Goal: Task Accomplishment & Management: Use online tool/utility

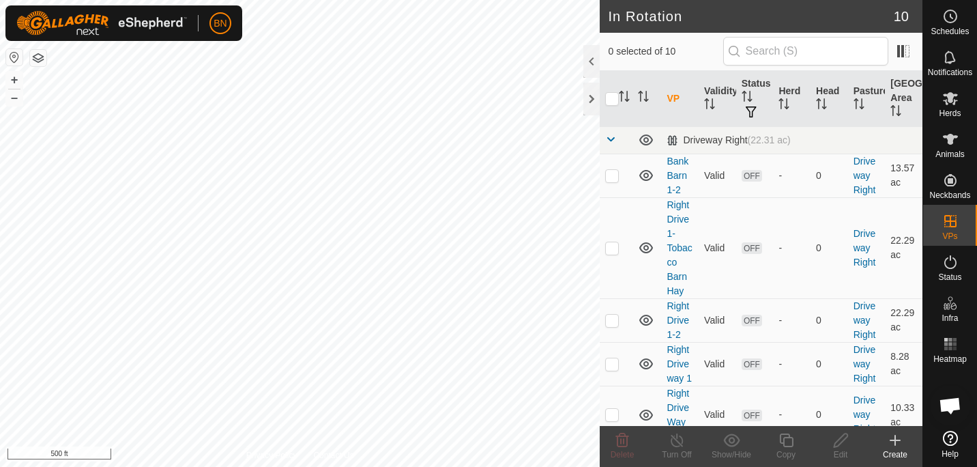
scroll to position [683, 0]
click at [589, 112] on div "In Rotation 10 0 selected of 10 VP Validity Status Herd Head Pasture Grazing Ar…" at bounding box center [461, 233] width 923 height 467
click at [589, 112] on div at bounding box center [592, 99] width 16 height 33
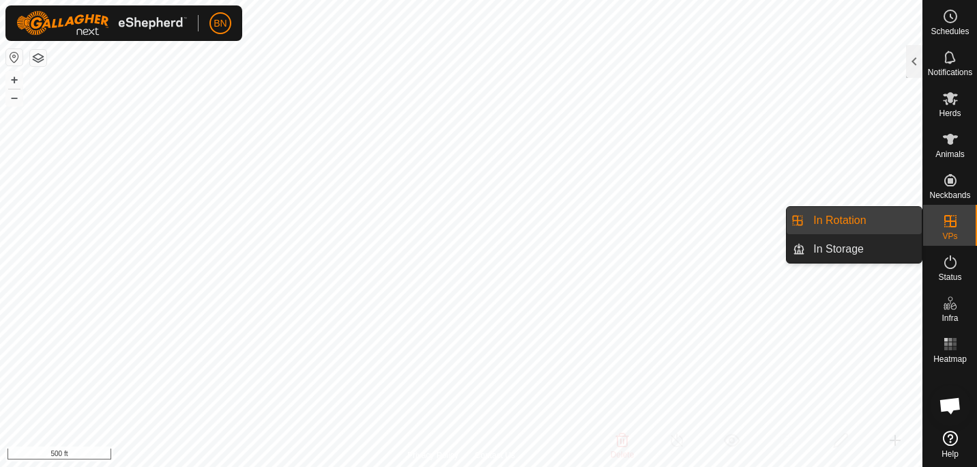
click at [865, 216] on link "In Rotation" at bounding box center [863, 220] width 117 height 27
click at [885, 225] on link "In Rotation" at bounding box center [863, 220] width 117 height 27
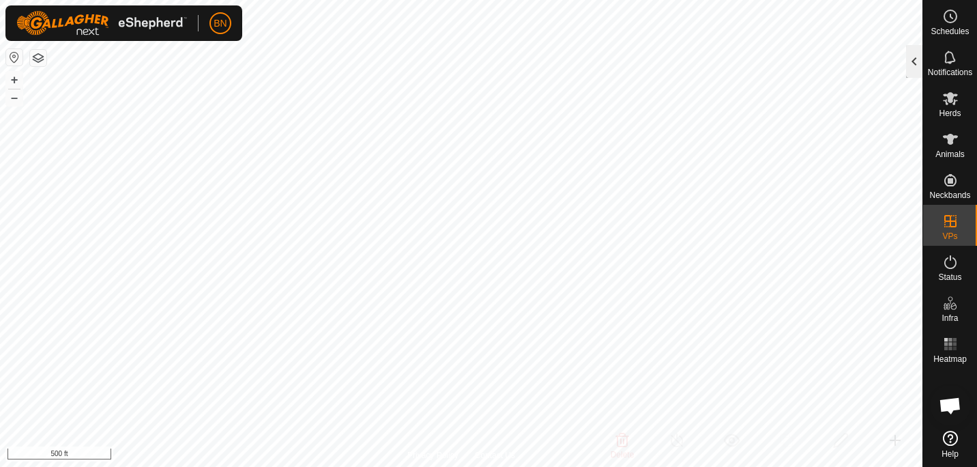
click at [919, 64] on div at bounding box center [914, 61] width 16 height 33
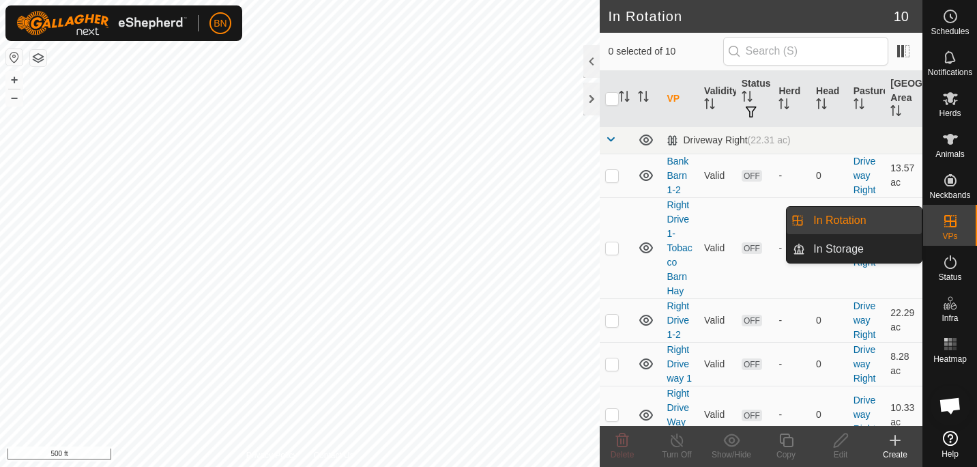
click at [956, 216] on icon at bounding box center [951, 221] width 12 height 12
click at [859, 225] on link "In Rotation" at bounding box center [863, 220] width 117 height 27
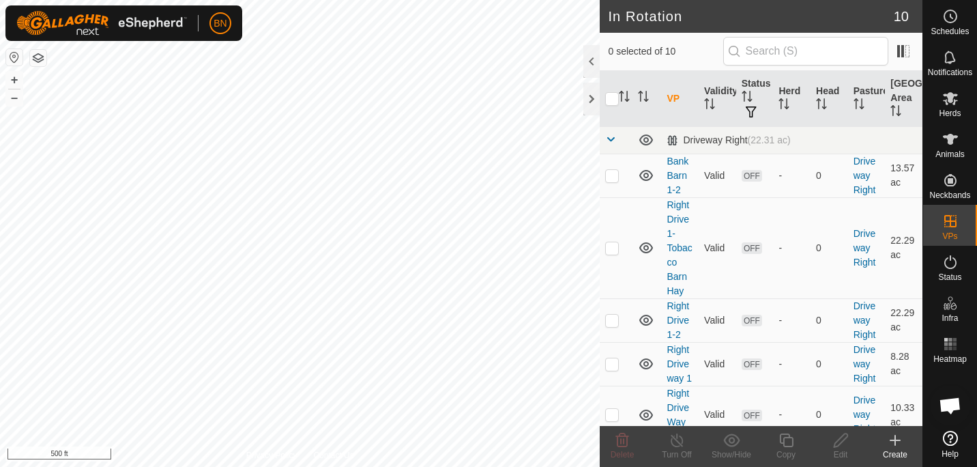
click at [903, 442] on icon at bounding box center [895, 440] width 16 height 16
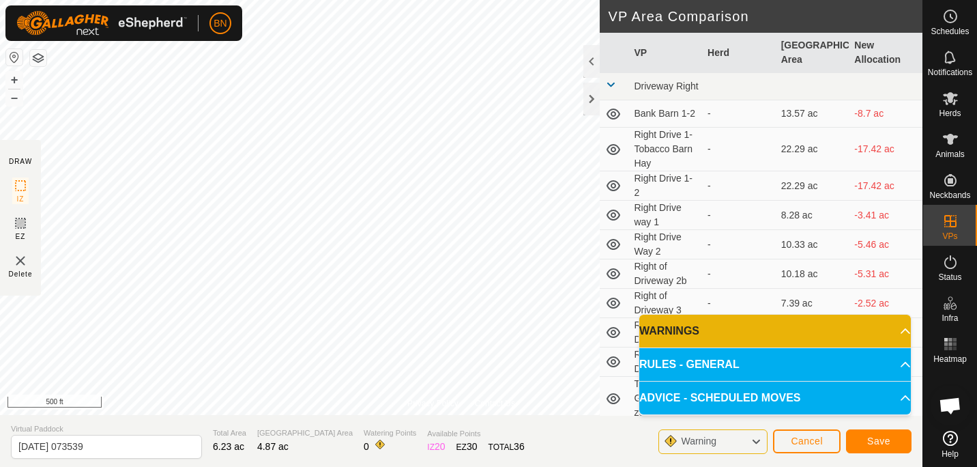
click at [864, 334] on p-accordion-header "WARNINGS" at bounding box center [776, 331] width 272 height 33
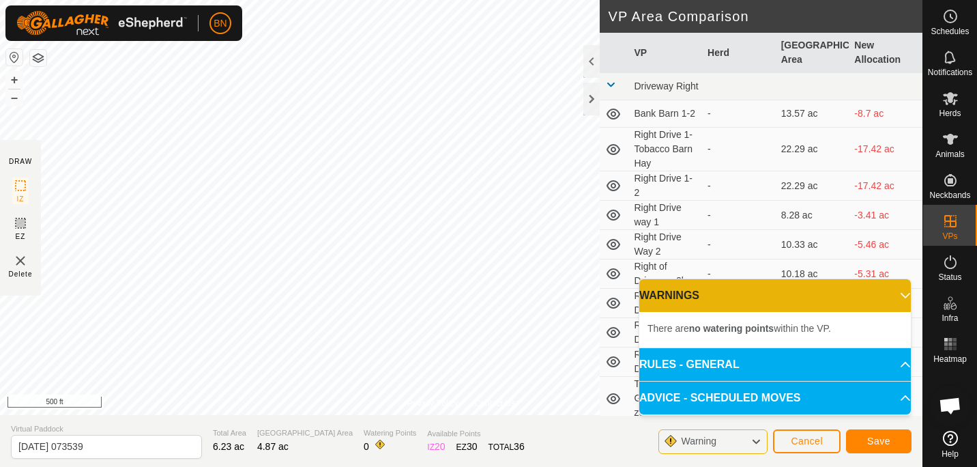
click at [763, 440] on div "Warning" at bounding box center [713, 441] width 109 height 25
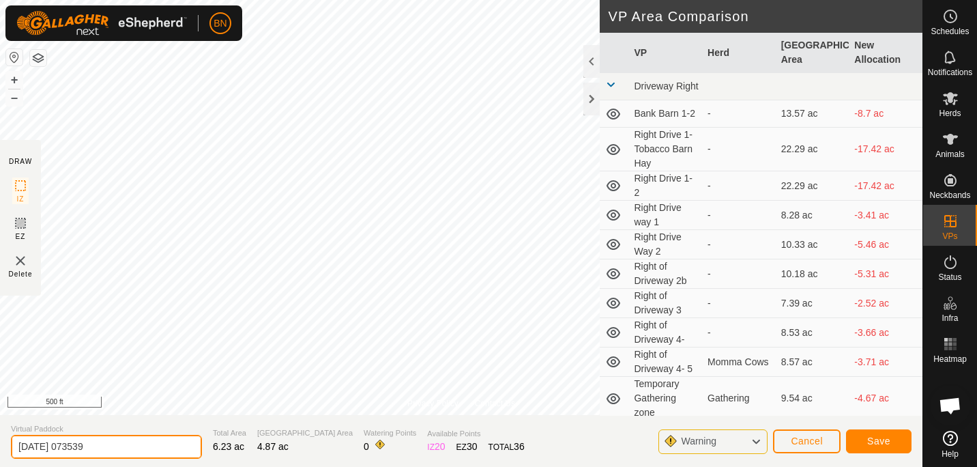
drag, startPoint x: 108, startPoint y: 450, endPoint x: -3, endPoint y: 449, distance: 110.6
click at [0, 449] on html "BN Schedules Notifications Herds Animals Neckbands VPs Status Infra Heatmap Hel…" at bounding box center [488, 233] width 977 height 467
type input "[PERSON_NAME] House 1"
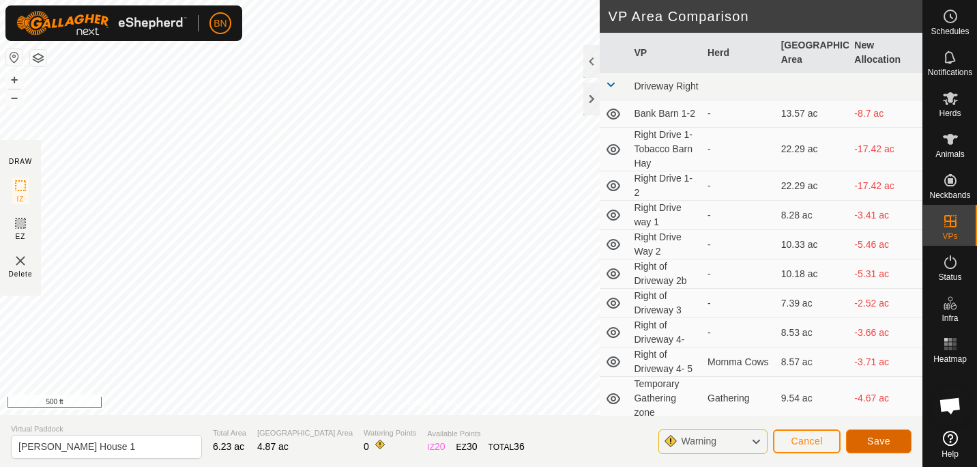
click at [890, 434] on button "Save" at bounding box center [879, 441] width 66 height 24
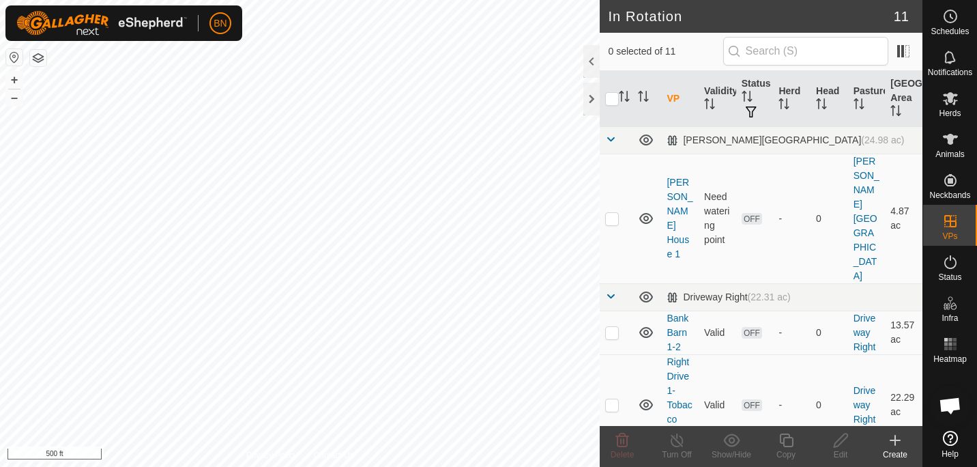
checkbox input "true"
click at [792, 438] on icon at bounding box center [786, 440] width 14 height 14
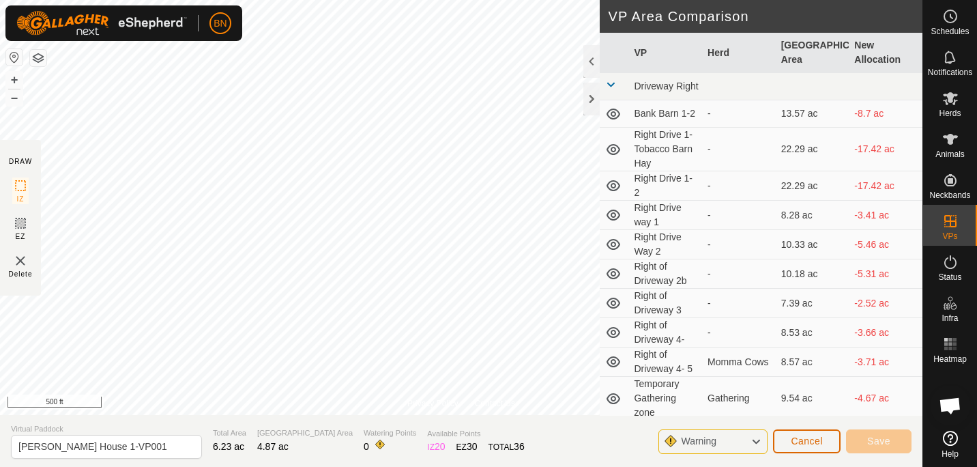
click at [801, 443] on span "Cancel" at bounding box center [807, 440] width 32 height 11
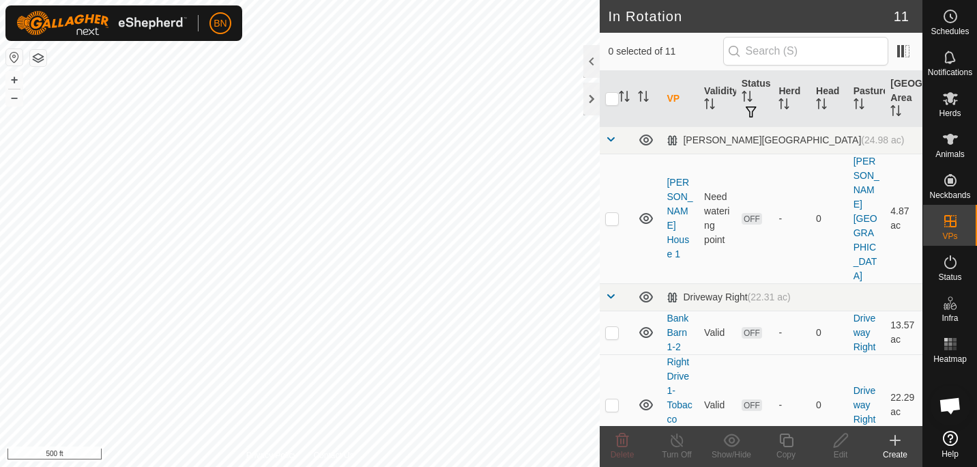
checkbox input "true"
click at [783, 437] on icon at bounding box center [786, 440] width 17 height 16
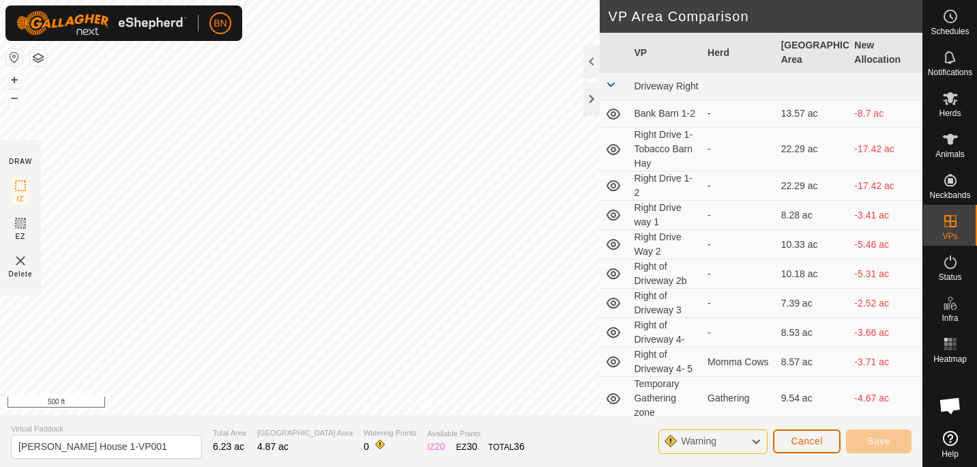
click at [807, 444] on span "Cancel" at bounding box center [807, 440] width 32 height 11
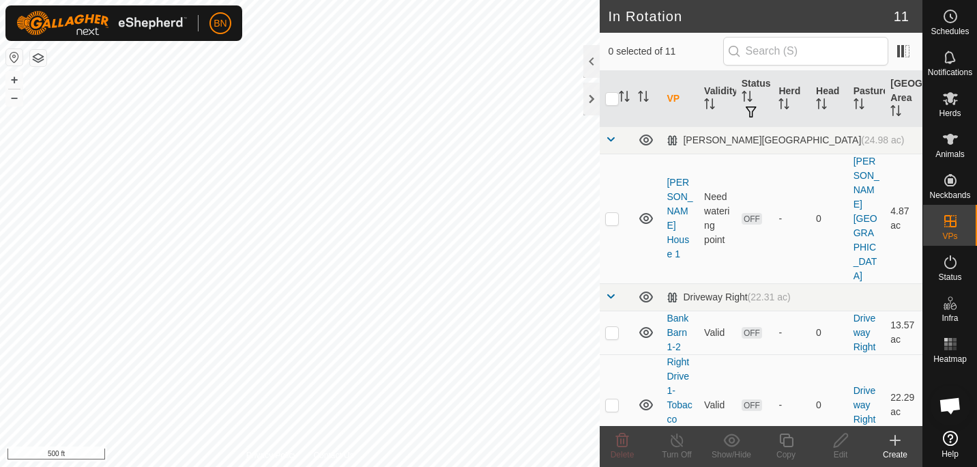
checkbox input "true"
click at [784, 444] on icon at bounding box center [786, 440] width 14 height 14
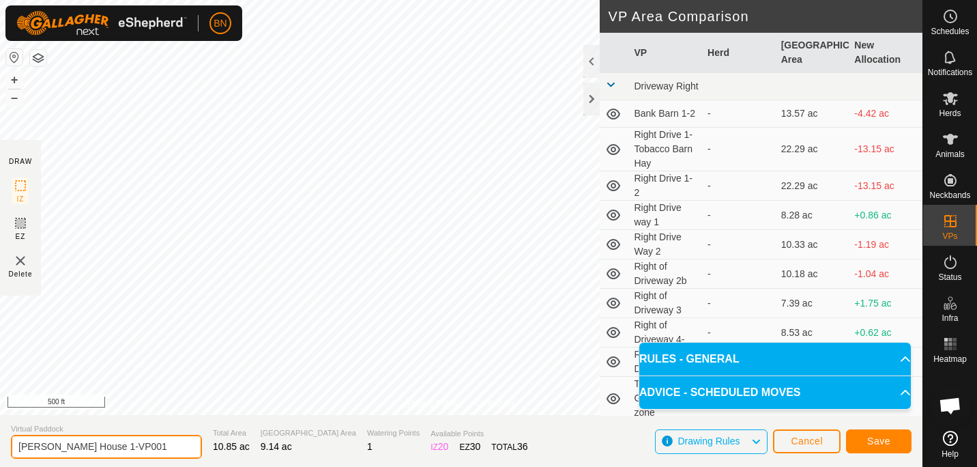
click at [132, 444] on input "[PERSON_NAME] House 1-VP001" at bounding box center [106, 447] width 191 height 24
type input "[PERSON_NAME] House 1-2"
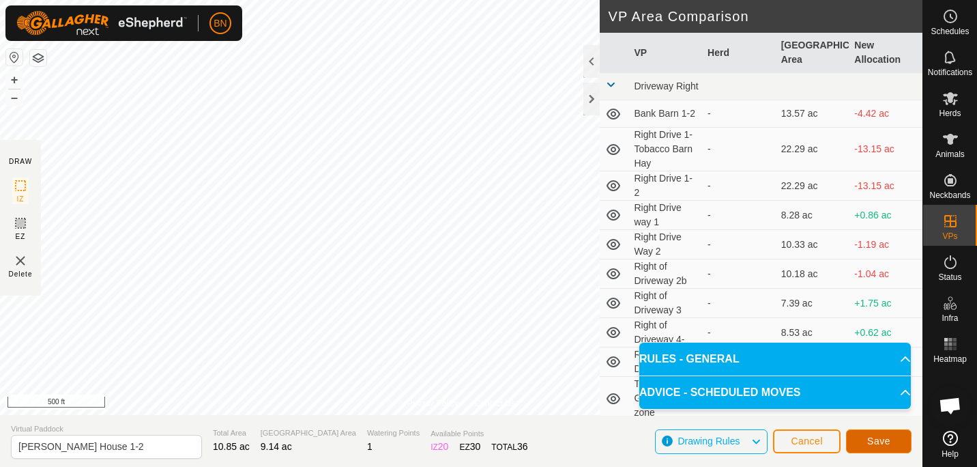
click at [874, 443] on span "Save" at bounding box center [878, 440] width 23 height 11
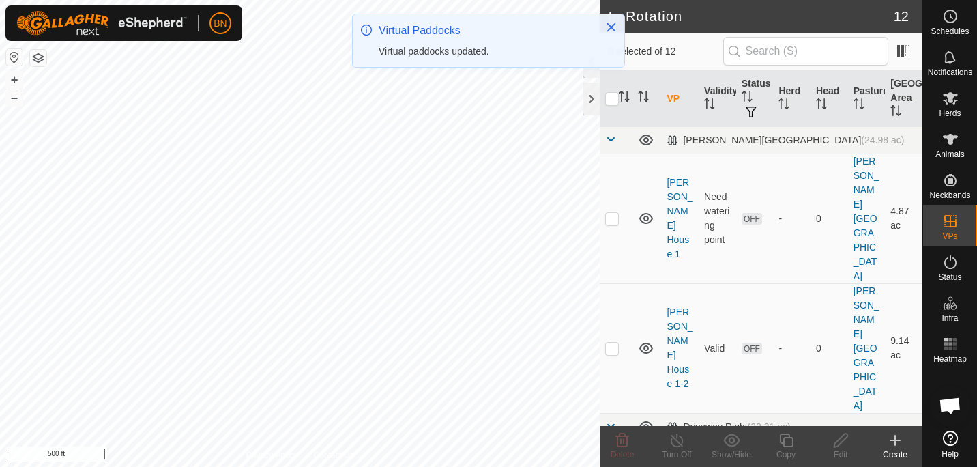
checkbox input "true"
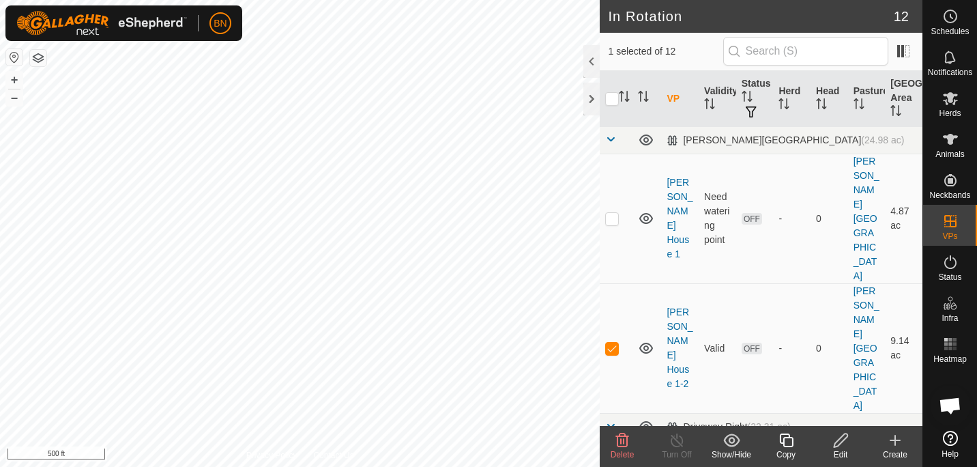
click at [787, 446] on icon at bounding box center [786, 440] width 14 height 14
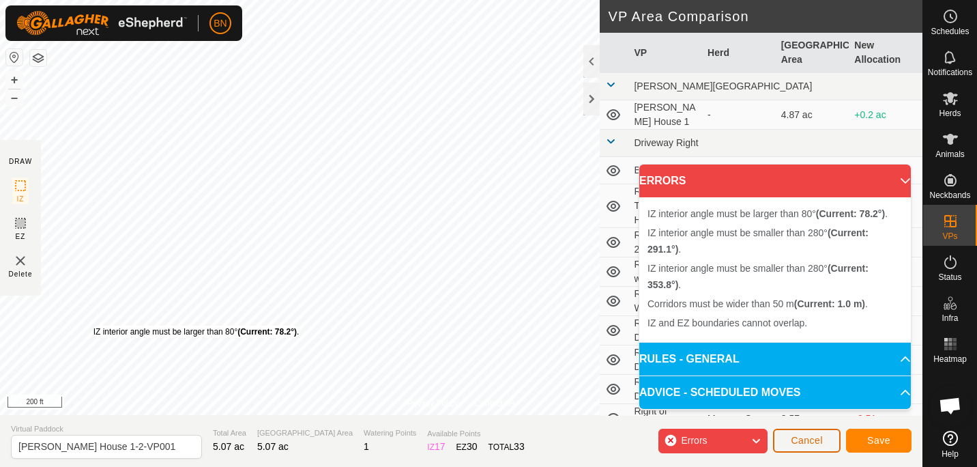
click at [798, 442] on span "Cancel" at bounding box center [807, 440] width 32 height 11
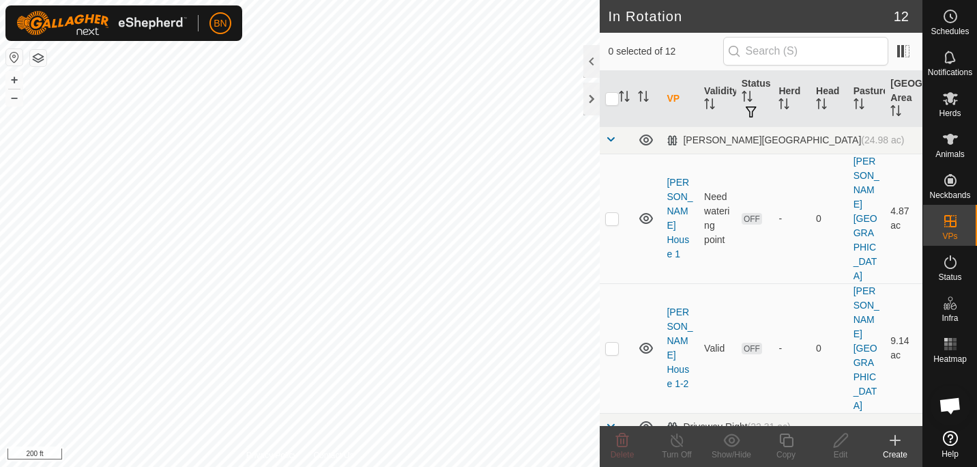
checkbox input "true"
click at [788, 442] on icon at bounding box center [786, 440] width 17 height 16
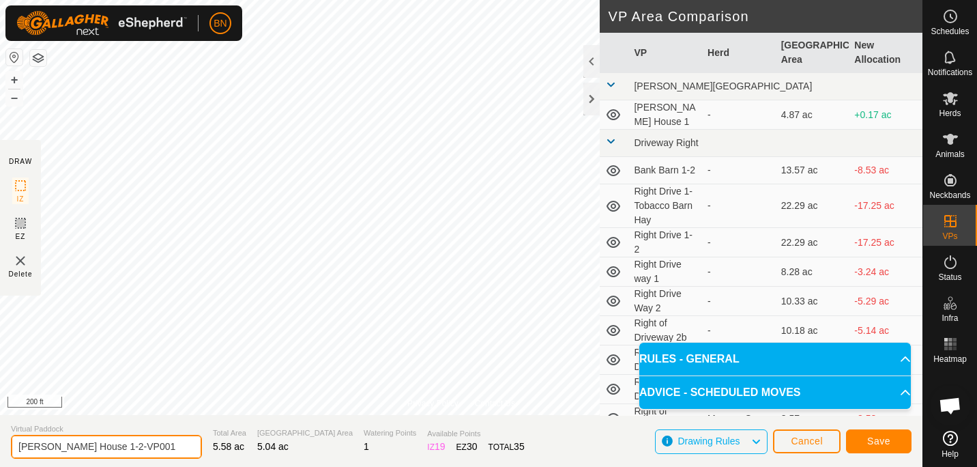
drag, startPoint x: 146, startPoint y: 447, endPoint x: 91, endPoint y: 446, distance: 55.3
click at [91, 446] on input "[PERSON_NAME] House 1-2-VP001" at bounding box center [106, 447] width 191 height 24
type input "[PERSON_NAME] House 2"
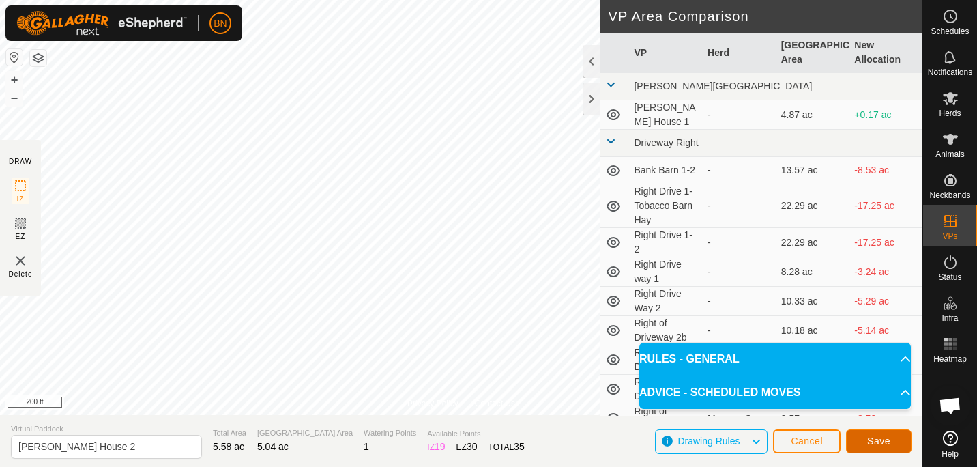
click at [876, 444] on span "Save" at bounding box center [878, 440] width 23 height 11
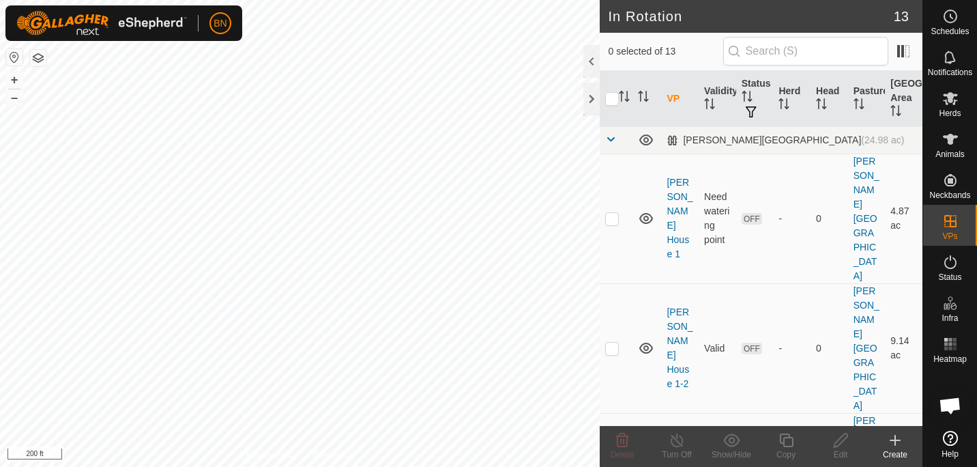
checkbox input "true"
click at [789, 441] on icon at bounding box center [786, 440] width 17 height 16
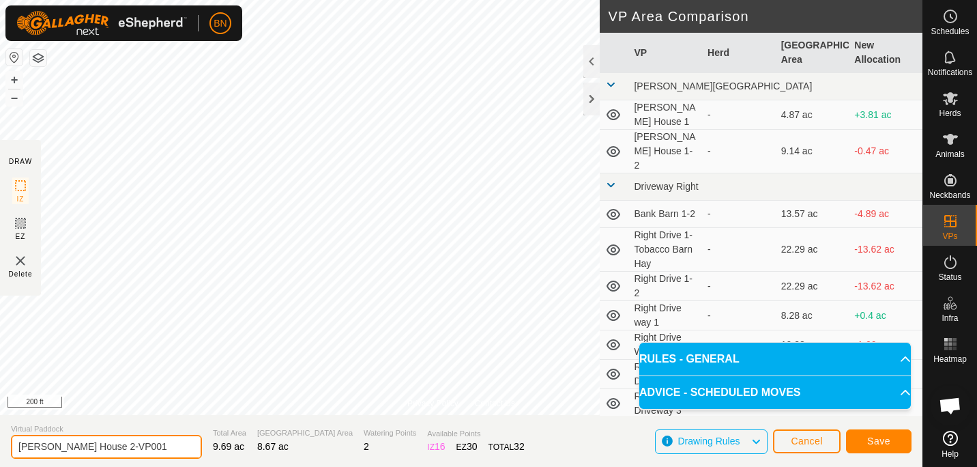
click at [152, 452] on input "[PERSON_NAME] House 2-VP001" at bounding box center [106, 447] width 191 height 24
drag, startPoint x: 152, startPoint y: 452, endPoint x: 98, endPoint y: 453, distance: 53.9
click at [98, 453] on input "[PERSON_NAME] House 2-VP001" at bounding box center [106, 447] width 191 height 24
type input "[PERSON_NAME] House 2-3"
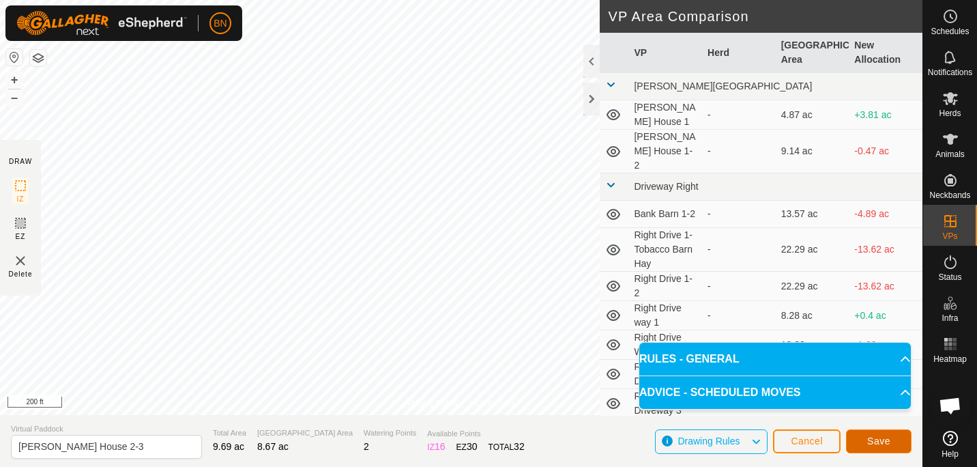
click at [869, 437] on span "Save" at bounding box center [878, 440] width 23 height 11
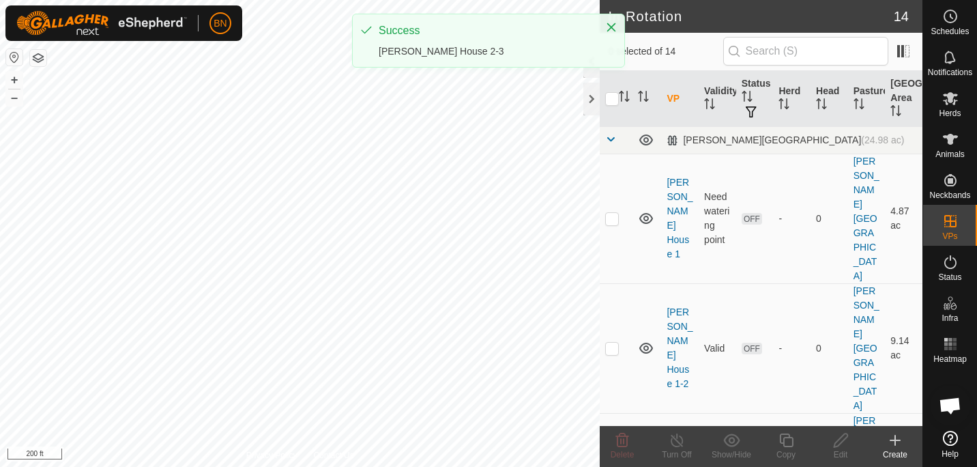
checkbox input "true"
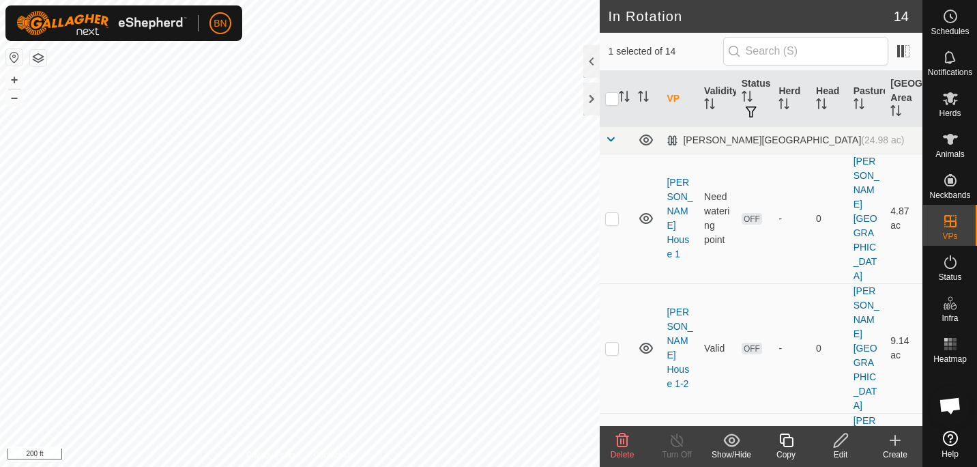
click at [782, 440] on icon at bounding box center [786, 440] width 17 height 16
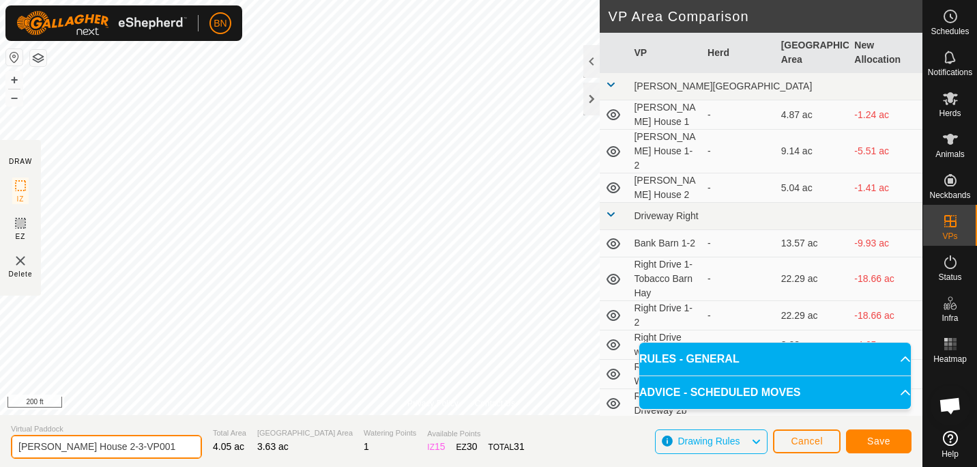
drag, startPoint x: 141, startPoint y: 450, endPoint x: 92, endPoint y: 453, distance: 49.2
click at [92, 453] on input "[PERSON_NAME] House 2-3-VP001" at bounding box center [106, 447] width 191 height 24
drag, startPoint x: 136, startPoint y: 448, endPoint x: 88, endPoint y: 436, distance: 49.3
click at [88, 436] on input "[PERSON_NAME] House2-3-VP001" at bounding box center [106, 447] width 191 height 24
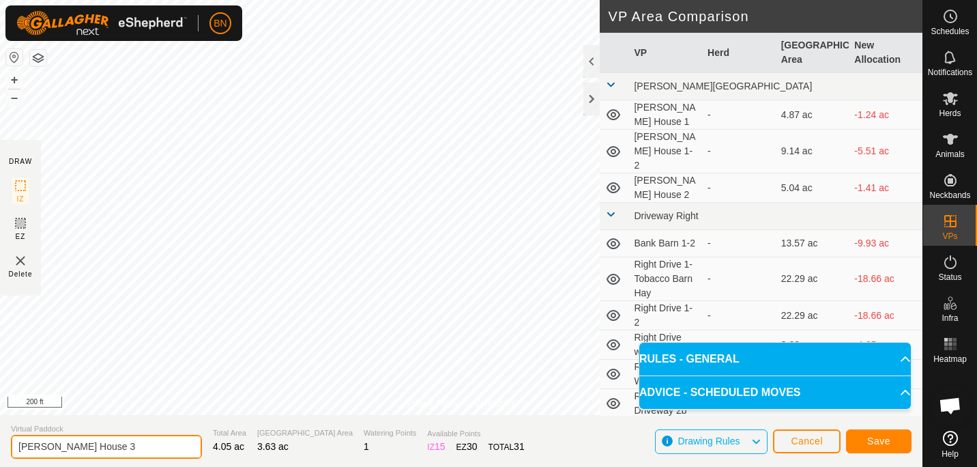
type input "[PERSON_NAME] House 3"
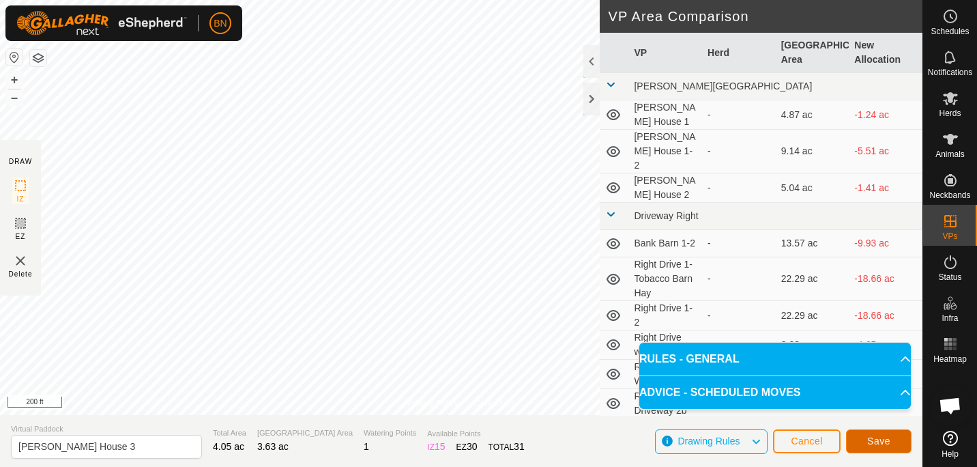
click at [866, 434] on button "Save" at bounding box center [879, 441] width 66 height 24
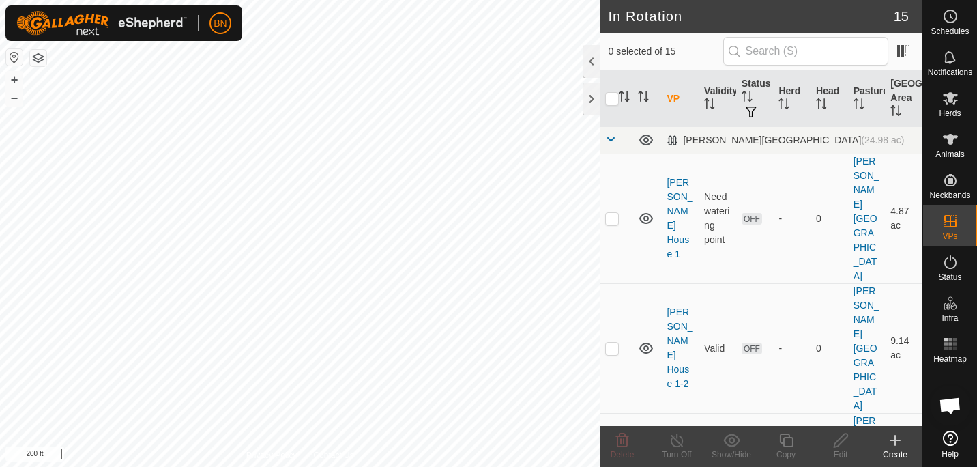
checkbox input "true"
click at [956, 106] on icon at bounding box center [951, 98] width 16 height 16
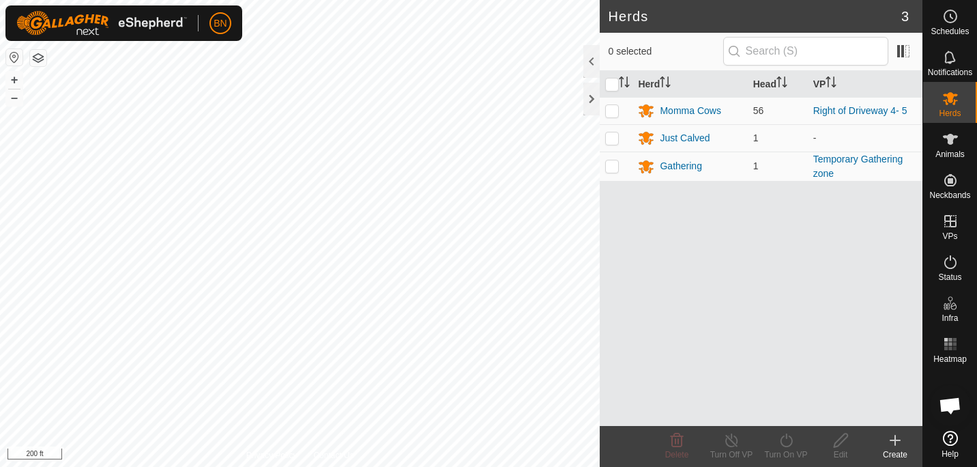
click at [0, 332] on html "BN Schedules Notifications Herds Animals Neckbands VPs Status Infra Heatmap Hel…" at bounding box center [488, 233] width 977 height 467
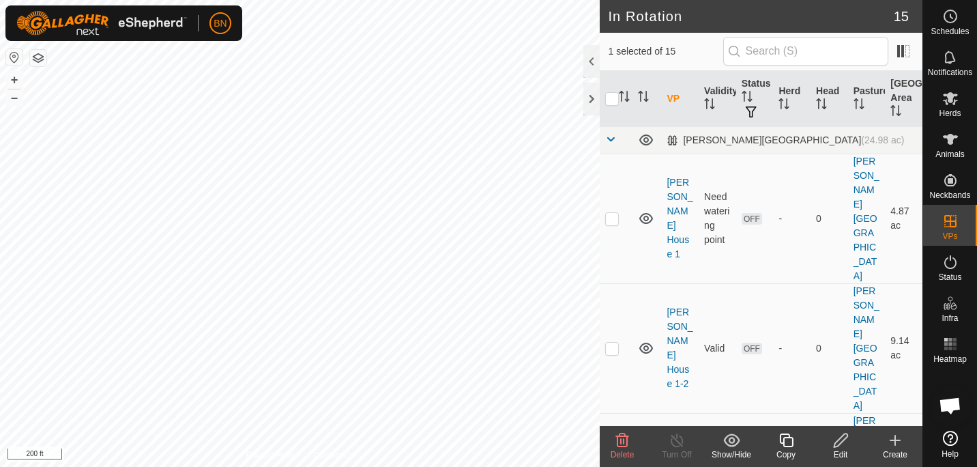
checkbox input "false"
checkbox input "true"
checkbox input "false"
checkbox input "true"
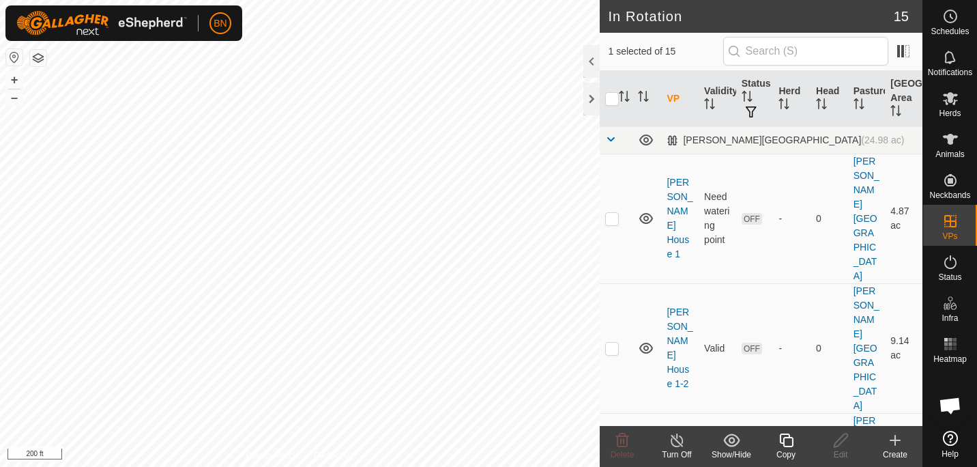
checkbox input "false"
checkbox input "true"
checkbox input "false"
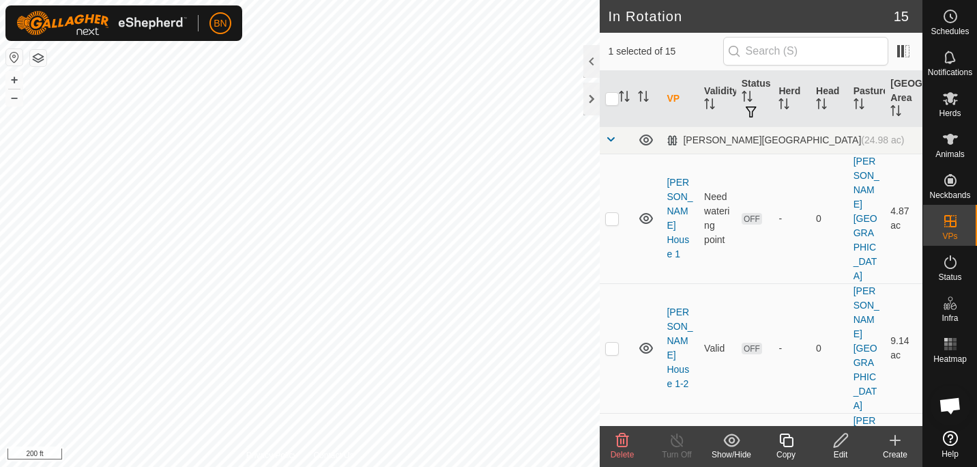
checkbox input "true"
checkbox input "false"
click at [939, 108] on es-mob-svg-icon at bounding box center [950, 98] width 25 height 22
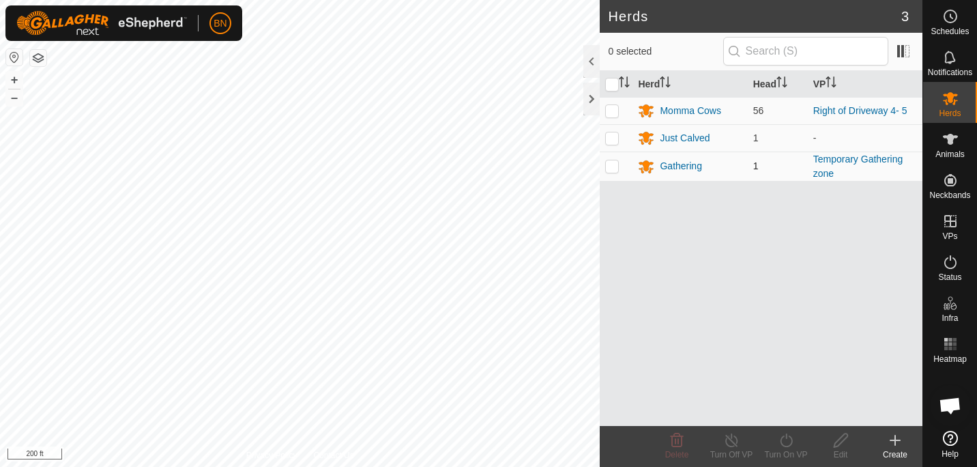
click at [611, 164] on p-checkbox at bounding box center [612, 165] width 14 height 11
checkbox input "true"
click at [670, 165] on div "Gathering" at bounding box center [681, 166] width 42 height 14
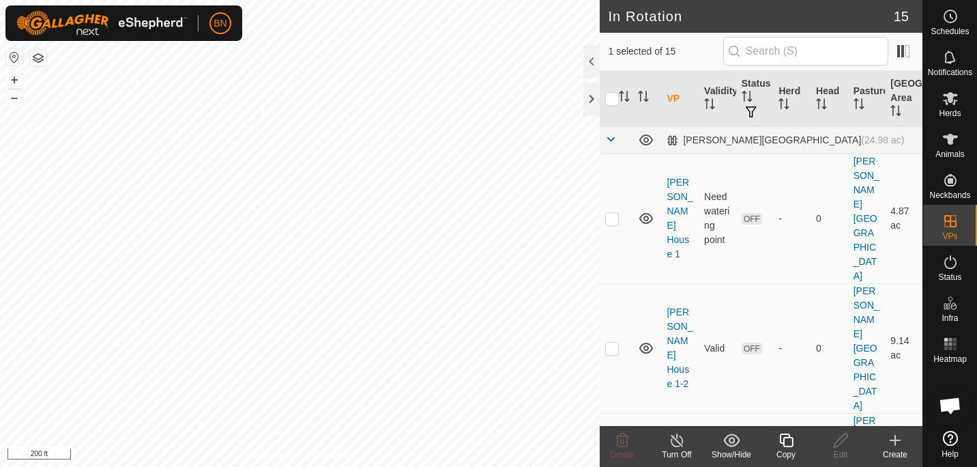
checkbox input "true"
checkbox input "false"
click at [791, 445] on icon at bounding box center [786, 440] width 17 height 16
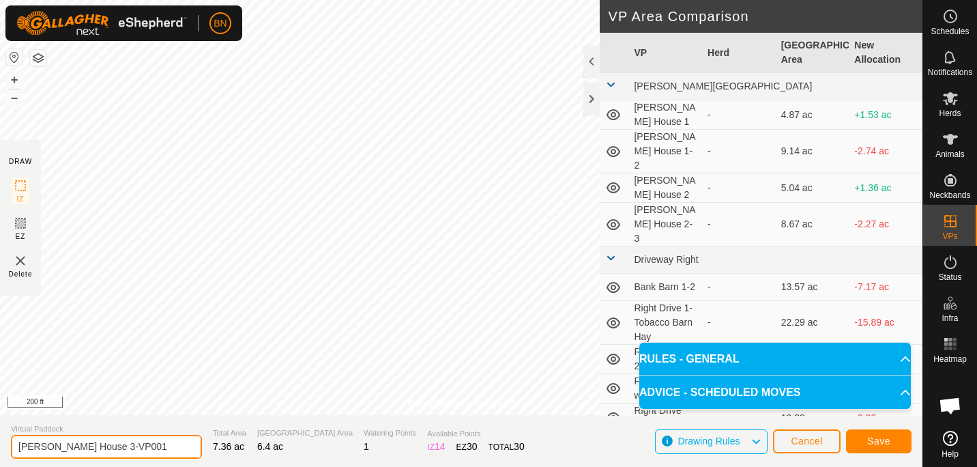
drag, startPoint x: 132, startPoint y: 443, endPoint x: 98, endPoint y: 446, distance: 33.6
click at [98, 446] on input "[PERSON_NAME] House 3-VP001" at bounding box center [106, 447] width 191 height 24
type input "[PERSON_NAME] House 3-4"
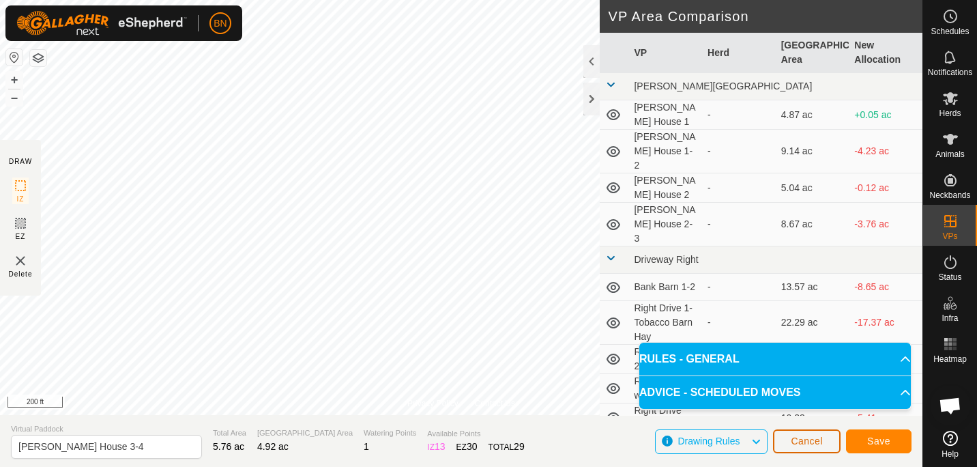
click at [807, 442] on span "Cancel" at bounding box center [807, 440] width 32 height 11
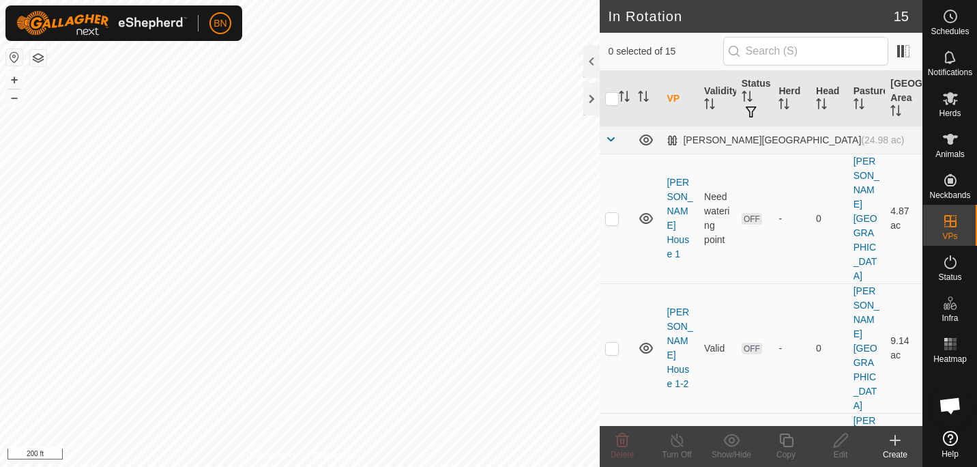
checkbox input "true"
click at [778, 440] on icon at bounding box center [786, 440] width 17 height 16
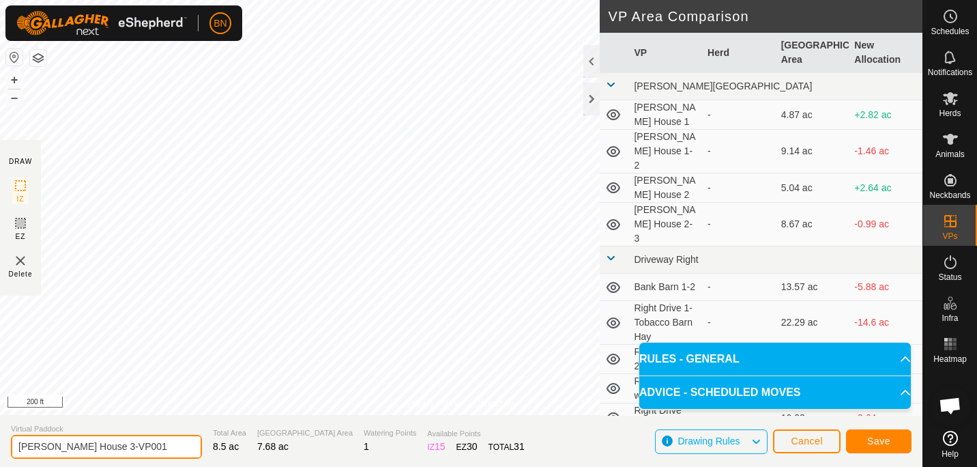
drag, startPoint x: 137, startPoint y: 448, endPoint x: 100, endPoint y: 448, distance: 37.5
click at [100, 448] on input "[PERSON_NAME] House 3-VP001" at bounding box center [106, 447] width 191 height 24
type input "[PERSON_NAME] House 3-4"
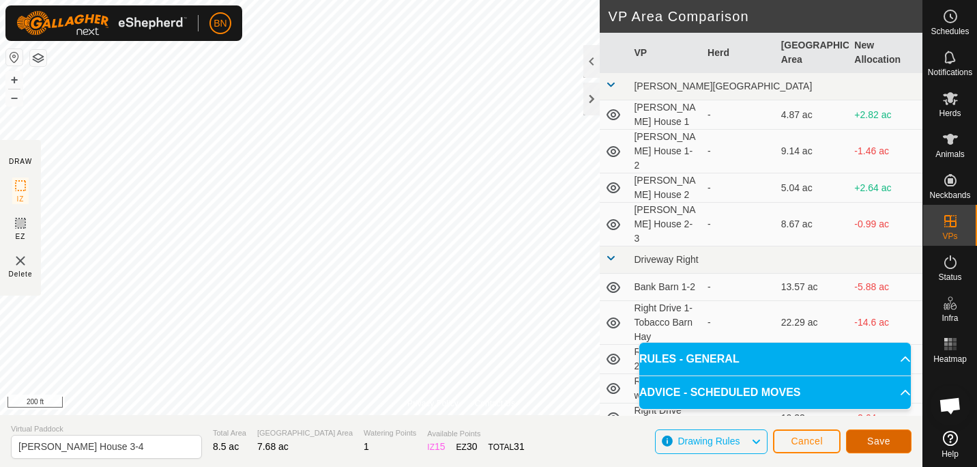
click at [879, 445] on span "Save" at bounding box center [878, 440] width 23 height 11
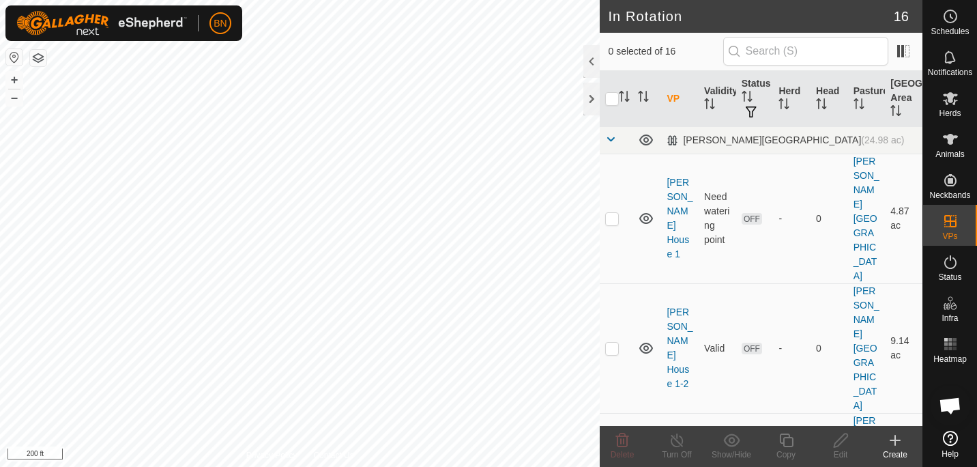
checkbox input "true"
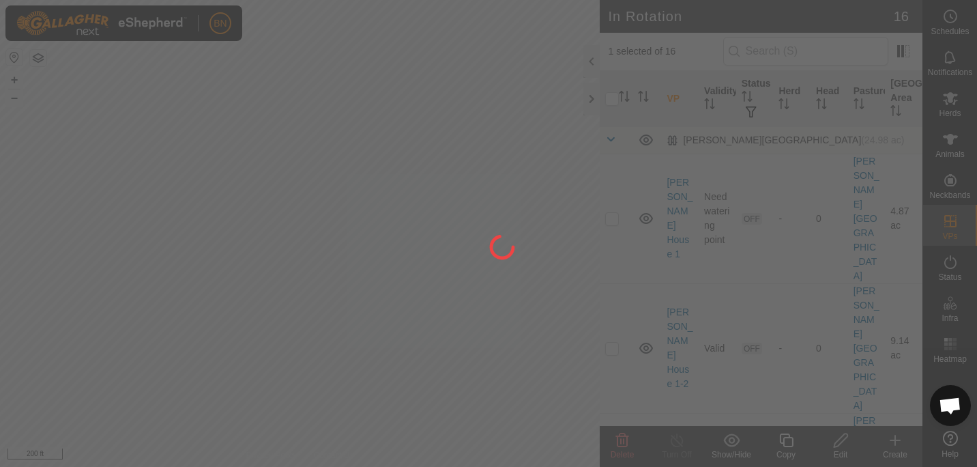
click at [786, 448] on div at bounding box center [488, 233] width 977 height 467
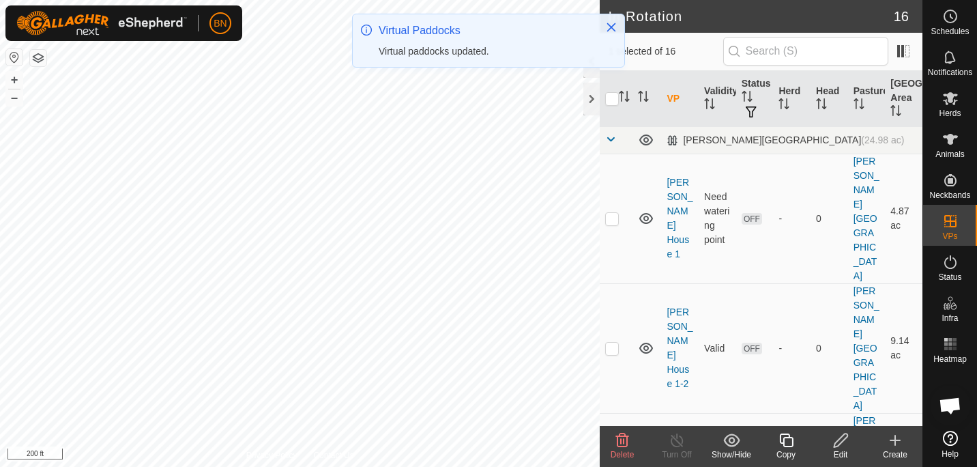
click at [786, 448] on icon at bounding box center [786, 440] width 17 height 16
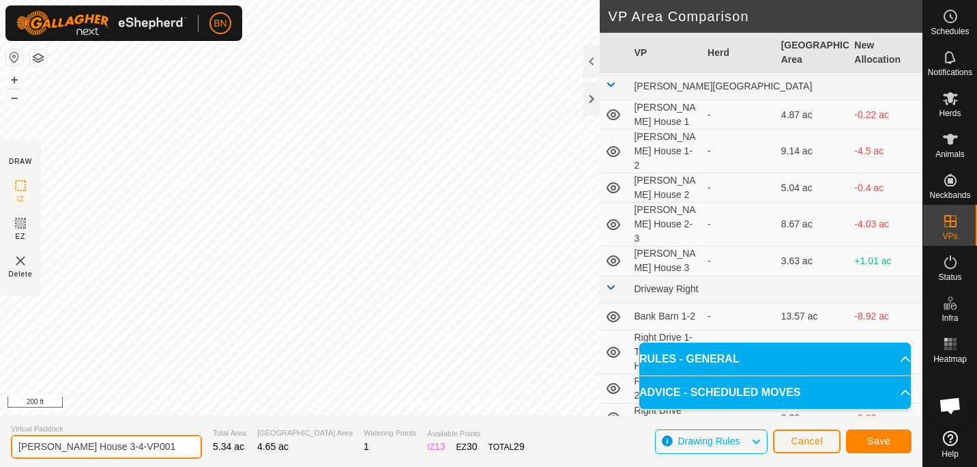
drag, startPoint x: 138, startPoint y: 449, endPoint x: 92, endPoint y: 450, distance: 45.7
click at [92, 450] on input "[PERSON_NAME] House 3-4-VP001" at bounding box center [106, 447] width 191 height 24
type input "[PERSON_NAME] House 4"
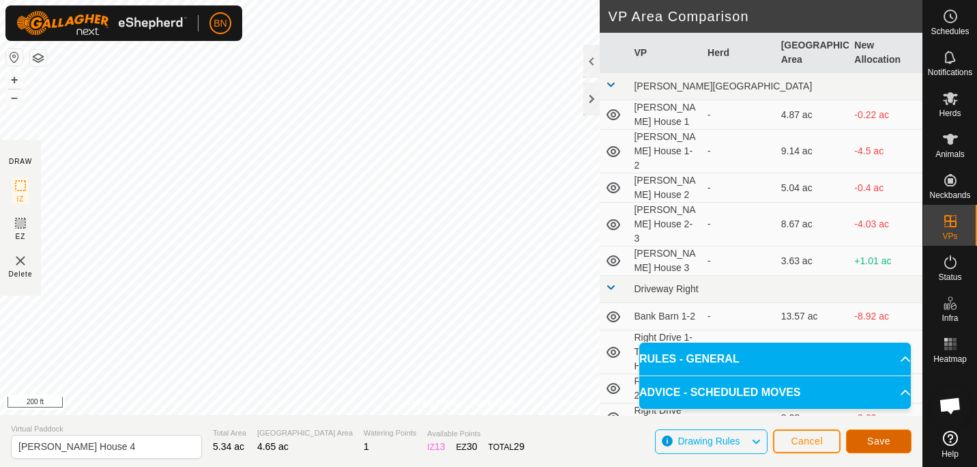
click at [868, 437] on span "Save" at bounding box center [878, 440] width 23 height 11
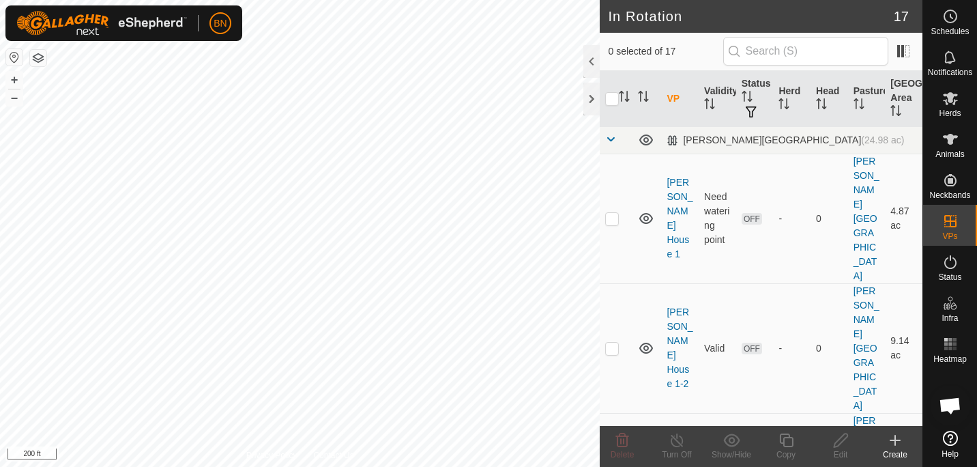
checkbox input "true"
click at [780, 441] on icon at bounding box center [786, 440] width 14 height 14
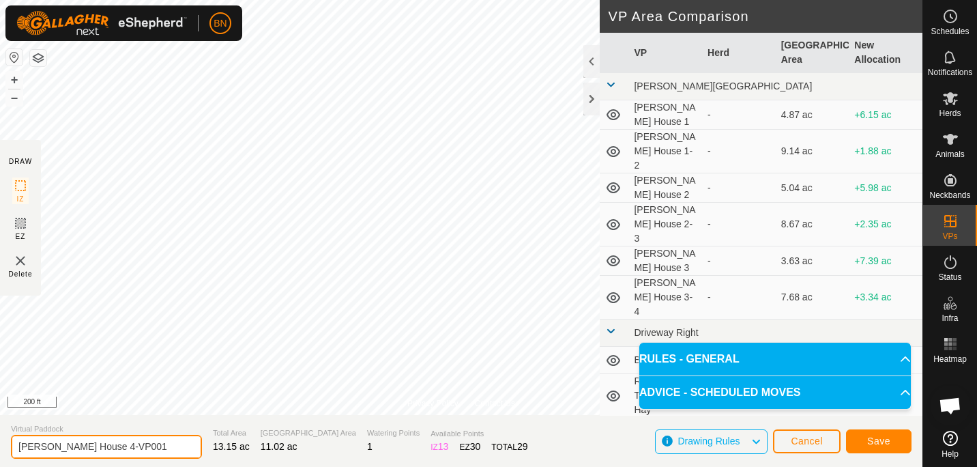
drag, startPoint x: 161, startPoint y: 449, endPoint x: 98, endPoint y: 453, distance: 62.9
click at [98, 453] on input "[PERSON_NAME] House 4-VP001" at bounding box center [106, 447] width 191 height 24
type input "[PERSON_NAME] House 4-5"
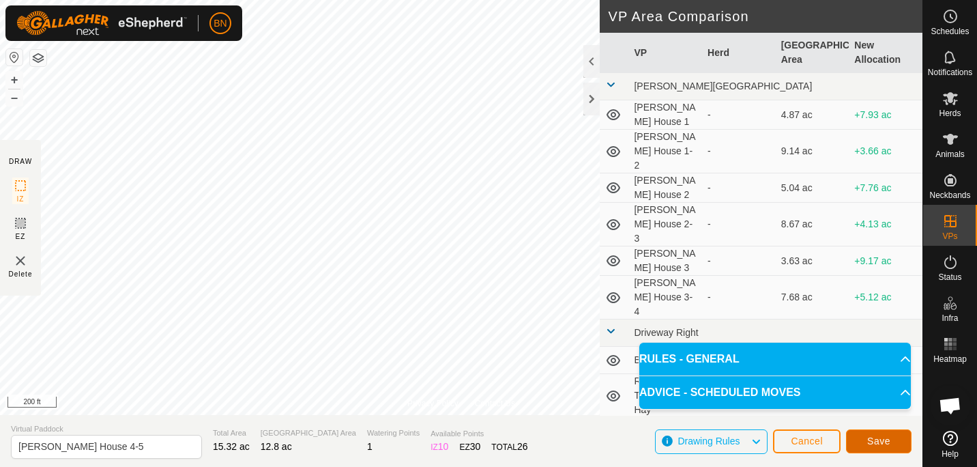
click at [877, 437] on span "Save" at bounding box center [878, 440] width 23 height 11
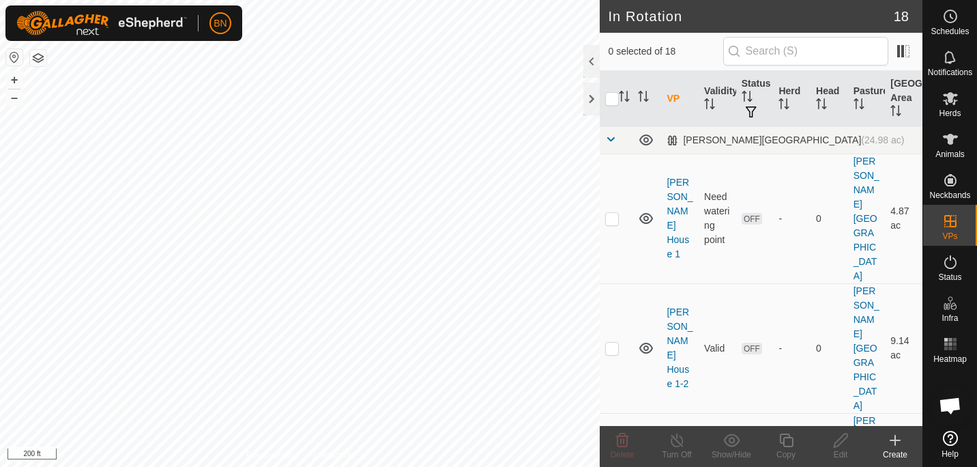
checkbox input "true"
click at [798, 448] on copy-svg-icon at bounding box center [786, 440] width 55 height 16
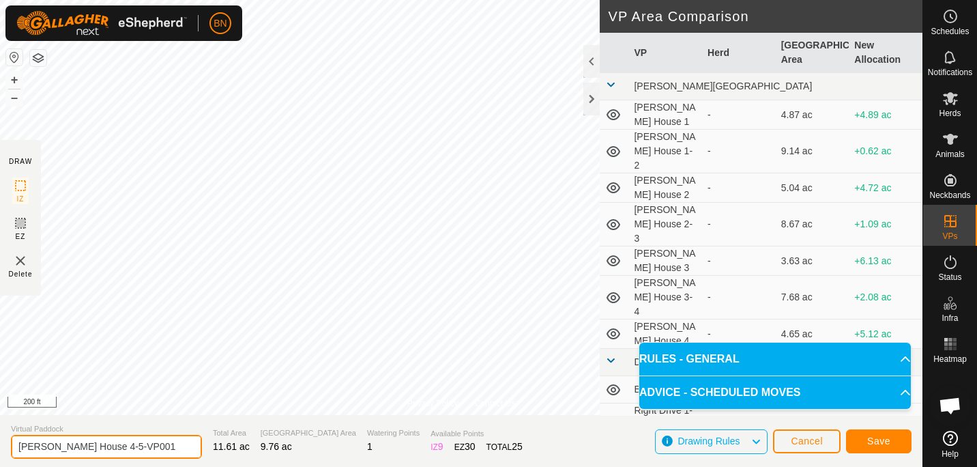
drag, startPoint x: 156, startPoint y: 447, endPoint x: 91, endPoint y: 451, distance: 64.3
click at [91, 451] on input "[PERSON_NAME] House 4-5-VP001" at bounding box center [106, 447] width 191 height 24
type input "[PERSON_NAME] House 5"
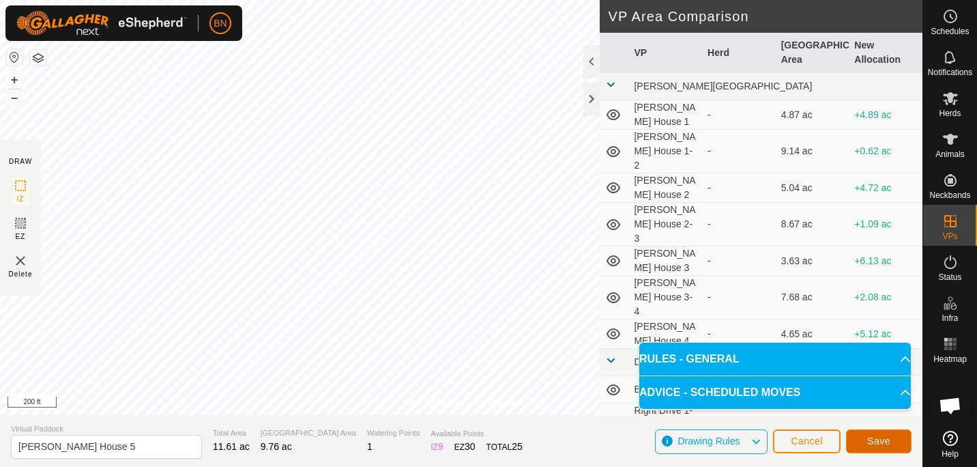
click at [870, 444] on span "Save" at bounding box center [878, 440] width 23 height 11
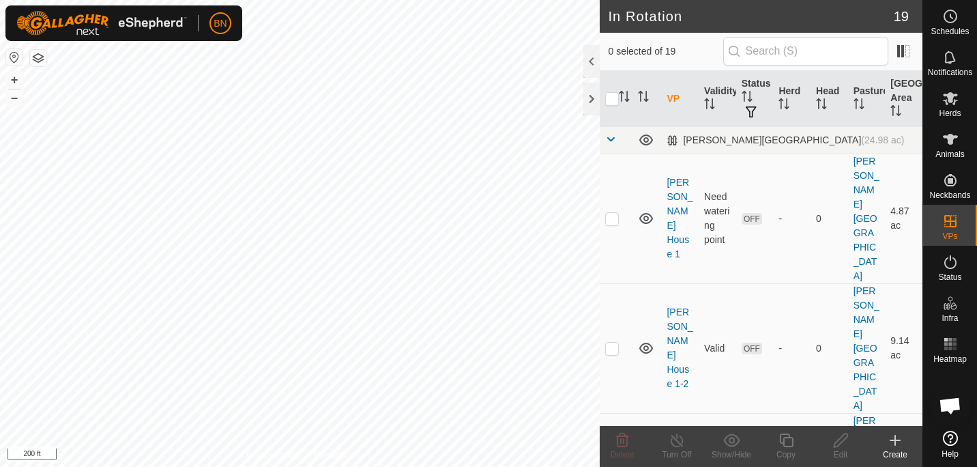
click at [616, 290] on div "In Rotation 19 0 selected of 19 VP Validity Status Herd Head Pasture [GEOGRAPHI…" at bounding box center [461, 233] width 923 height 467
checkbox input "false"
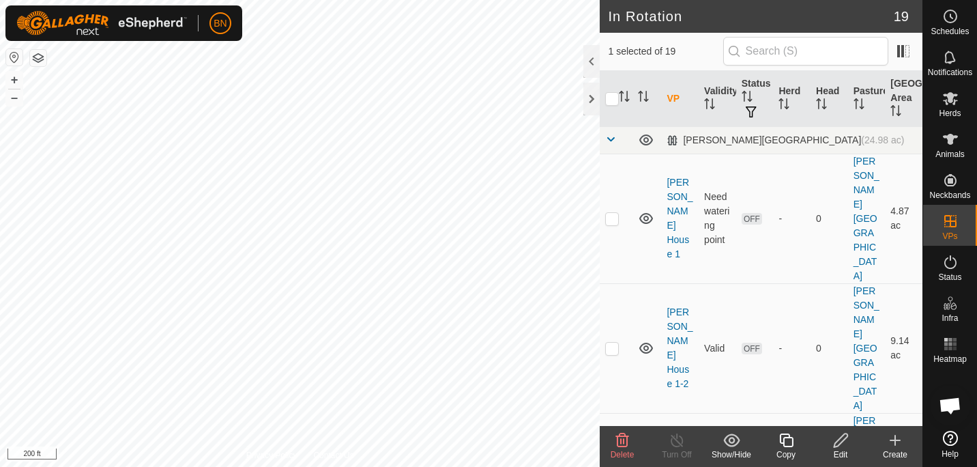
checkbox input "true"
checkbox input "false"
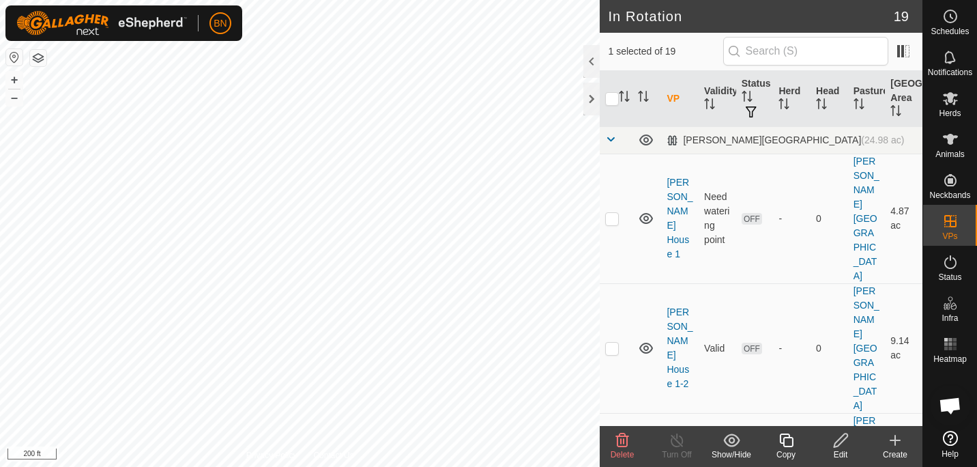
checkbox input "true"
click at [390, 466] on html "BN Schedules Notifications Herds Animals Neckbands VPs Status Infra Heatmap Hel…" at bounding box center [488, 233] width 977 height 467
click at [897, 445] on icon at bounding box center [895, 440] width 16 height 16
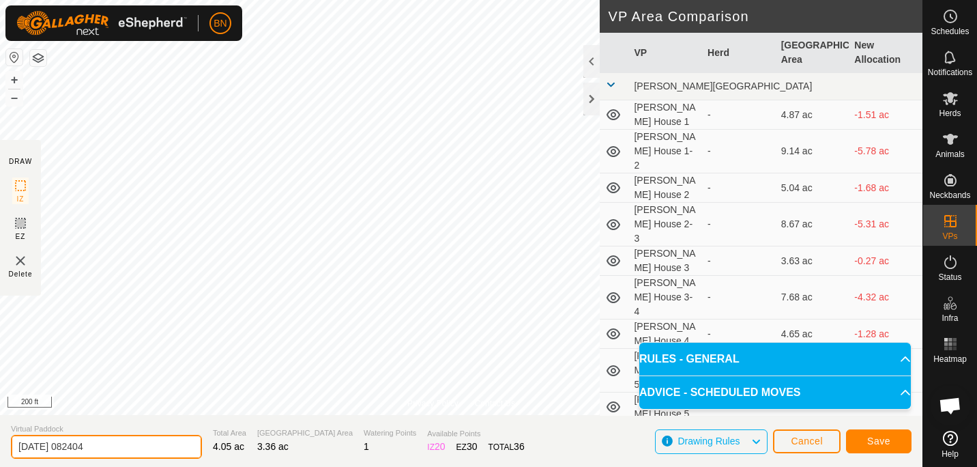
drag, startPoint x: 117, startPoint y: 452, endPoint x: -3, endPoint y: 438, distance: 120.9
click at [0, 438] on html "BN Schedules Notifications Herds Animals Neckbands VPs Status Infra Heatmap Hel…" at bounding box center [488, 233] width 977 height 467
type input "[PERSON_NAME] 1"
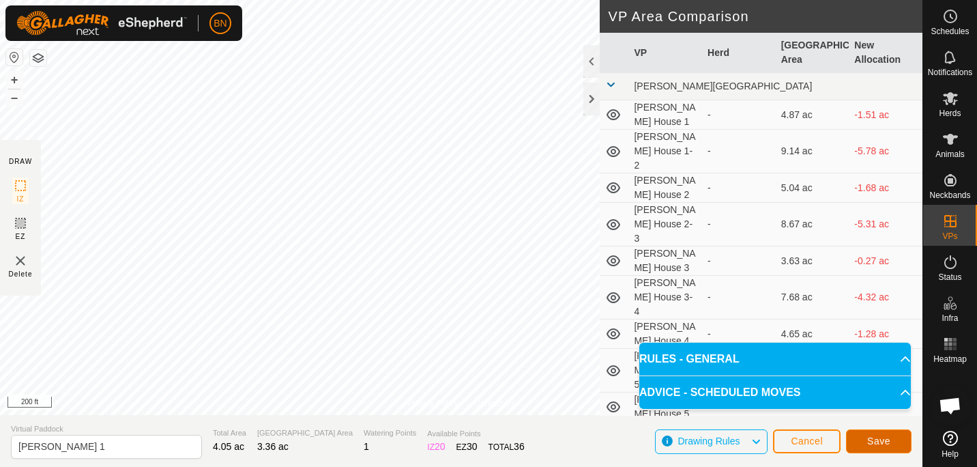
click at [870, 437] on span "Save" at bounding box center [878, 440] width 23 height 11
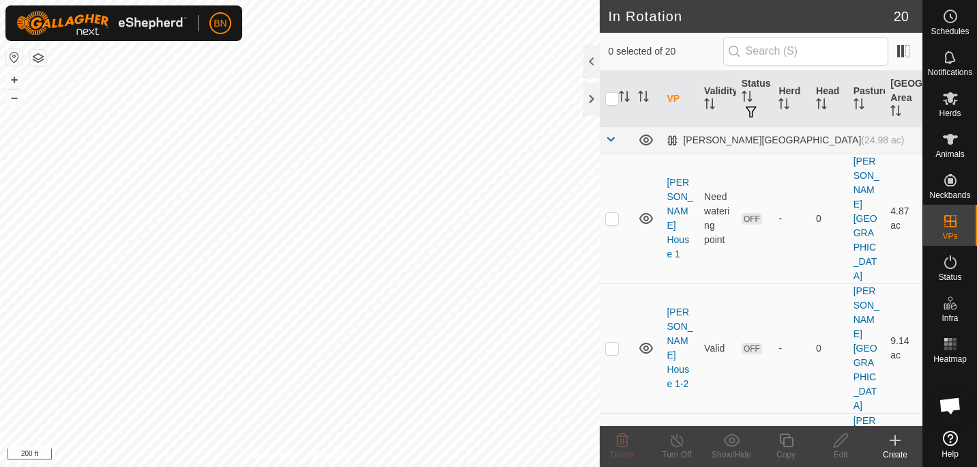
checkbox input "true"
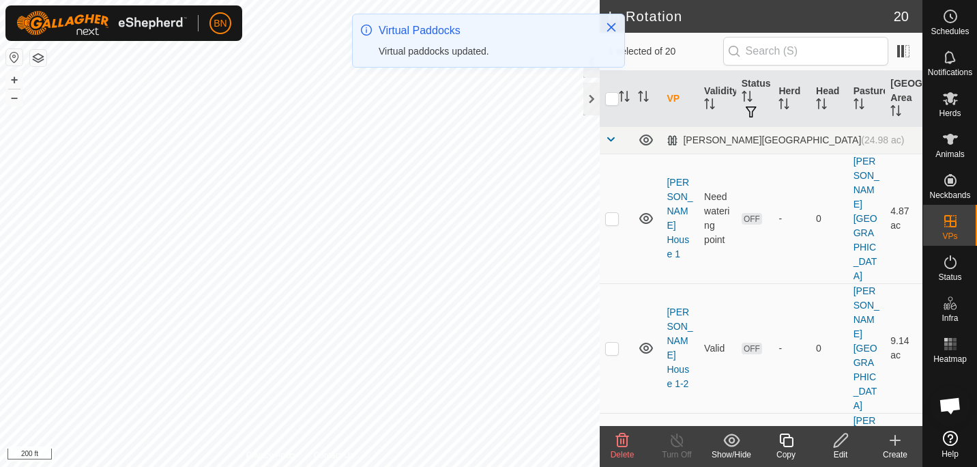
click at [792, 448] on div "Copy" at bounding box center [786, 454] width 55 height 12
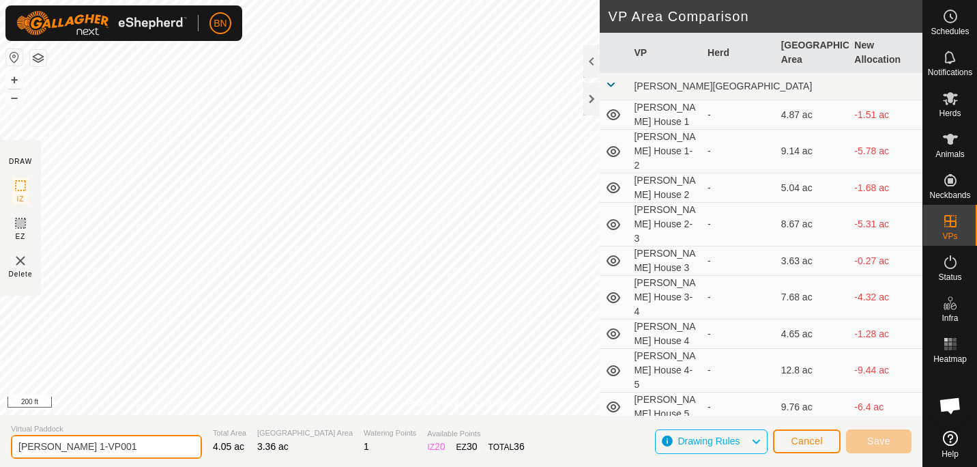
drag, startPoint x: 108, startPoint y: 443, endPoint x: 68, endPoint y: 444, distance: 39.6
click at [68, 444] on input "[PERSON_NAME] 1-VP001" at bounding box center [106, 447] width 191 height 24
type input "[PERSON_NAME] 1-2"
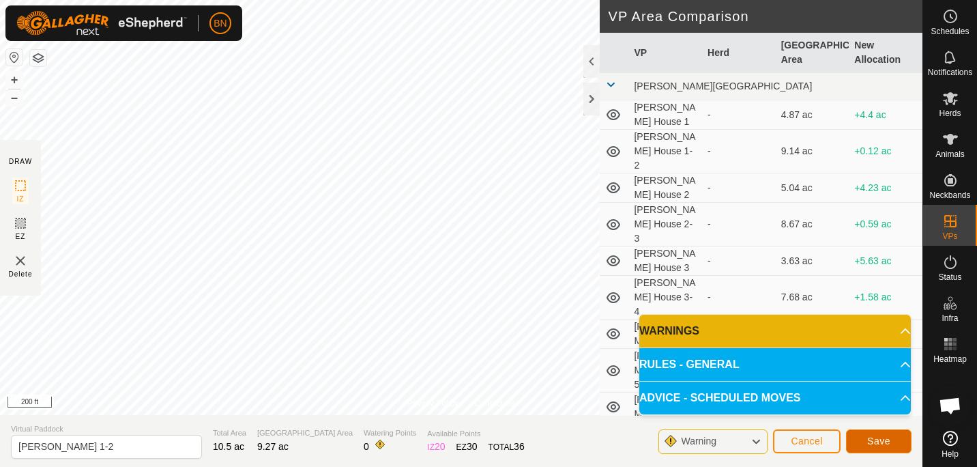
click at [882, 437] on span "Save" at bounding box center [878, 440] width 23 height 11
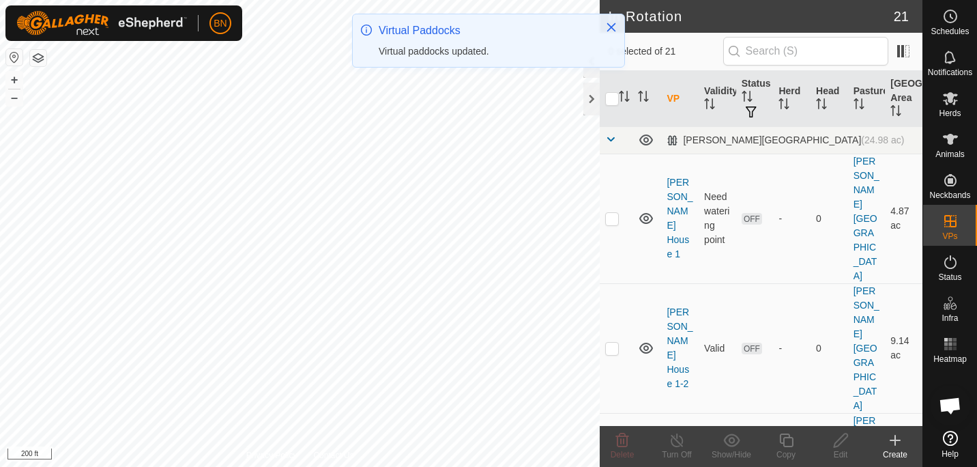
checkbox input "true"
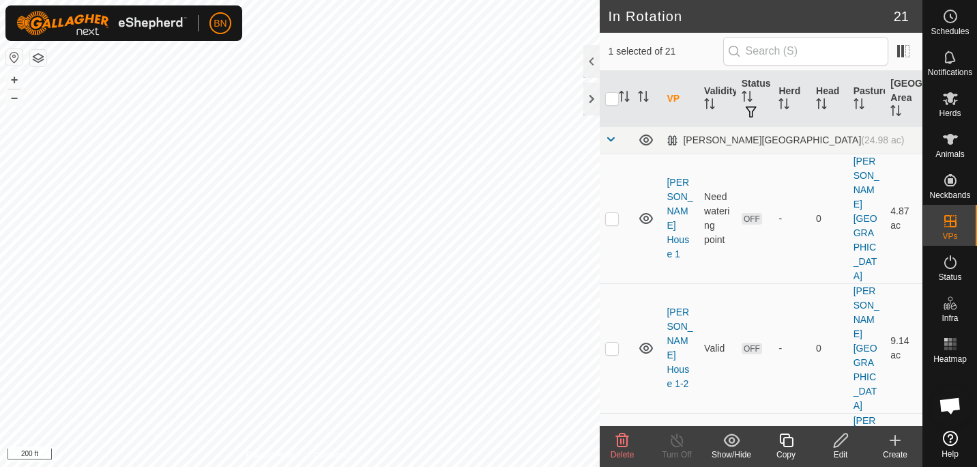
click at [788, 446] on icon at bounding box center [786, 440] width 14 height 14
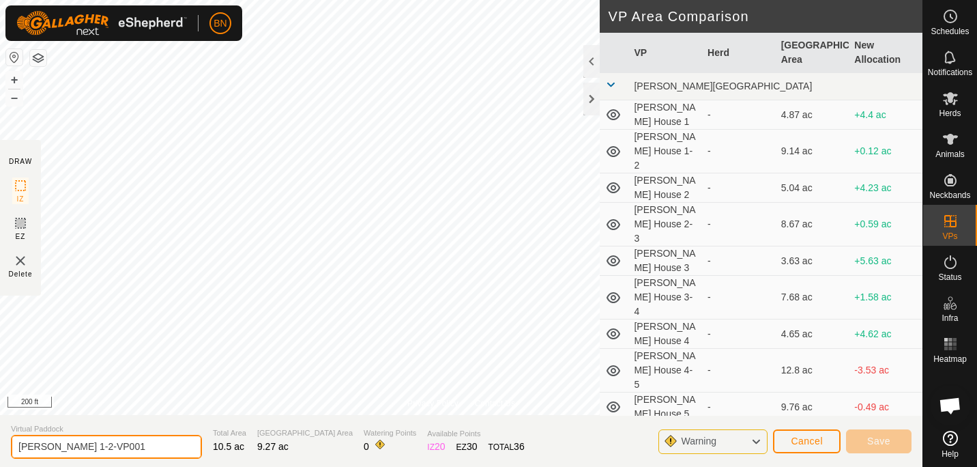
drag, startPoint x: 109, startPoint y: 445, endPoint x: 60, endPoint y: 448, distance: 48.6
click at [60, 448] on input "[PERSON_NAME] 1-2-VP001" at bounding box center [106, 447] width 191 height 24
type input "[PERSON_NAME] 2"
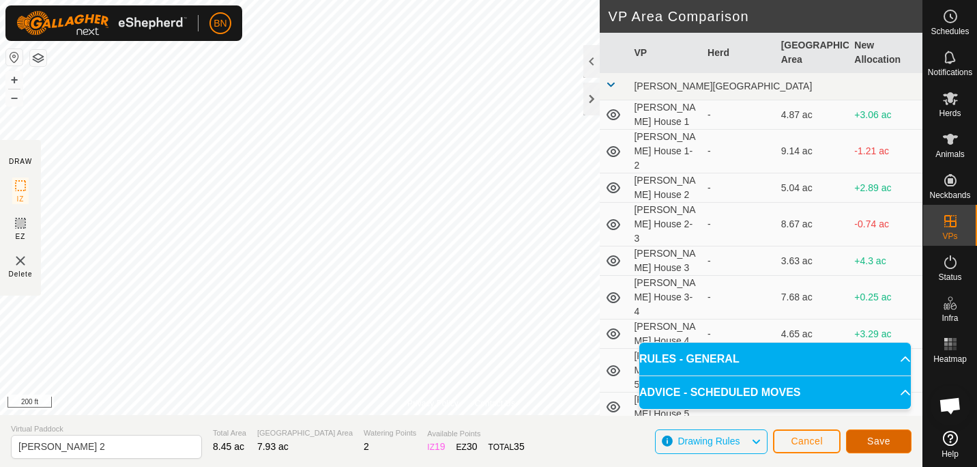
click at [876, 438] on span "Save" at bounding box center [878, 440] width 23 height 11
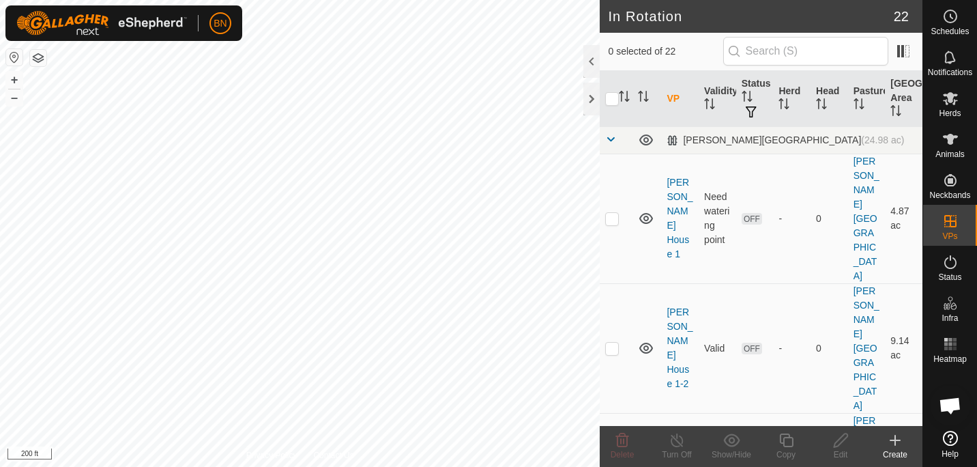
checkbox input "true"
click at [786, 450] on div "Copy" at bounding box center [786, 454] width 55 height 12
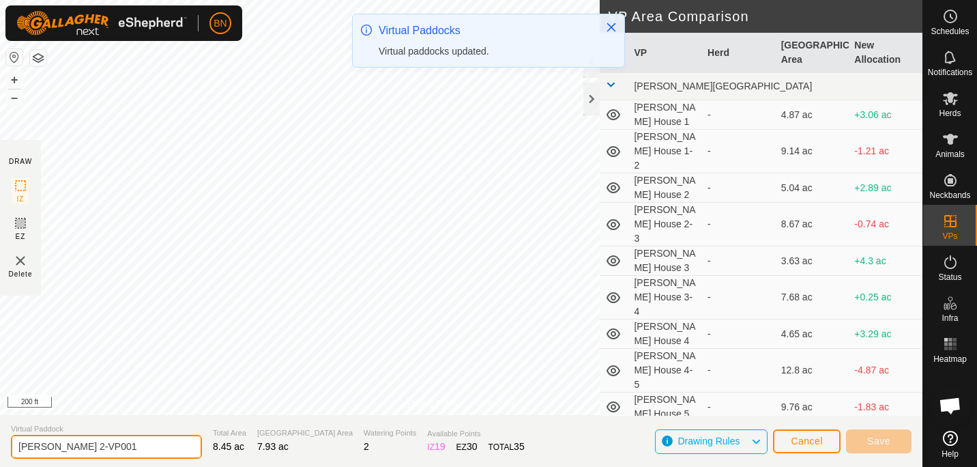
click at [113, 447] on input "[PERSON_NAME] 2-VP001" at bounding box center [106, 447] width 191 height 24
drag, startPoint x: 113, startPoint y: 447, endPoint x: 74, endPoint y: 446, distance: 39.6
click at [74, 446] on input "[PERSON_NAME] 2-VP001" at bounding box center [106, 447] width 191 height 24
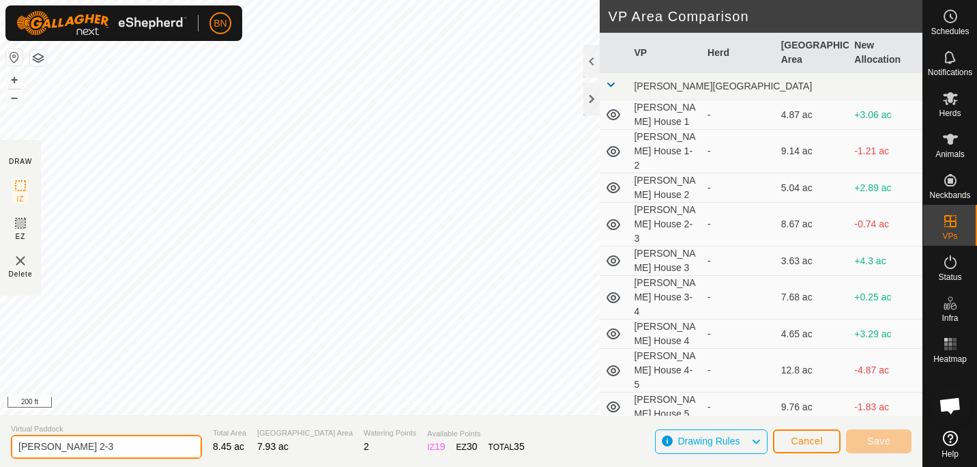
type input "[PERSON_NAME] 2-3"
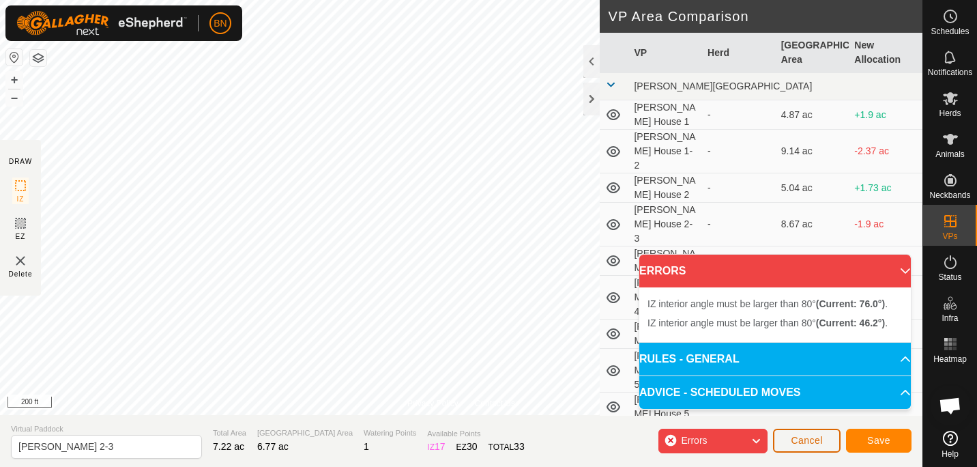
click at [812, 439] on span "Cancel" at bounding box center [807, 440] width 32 height 11
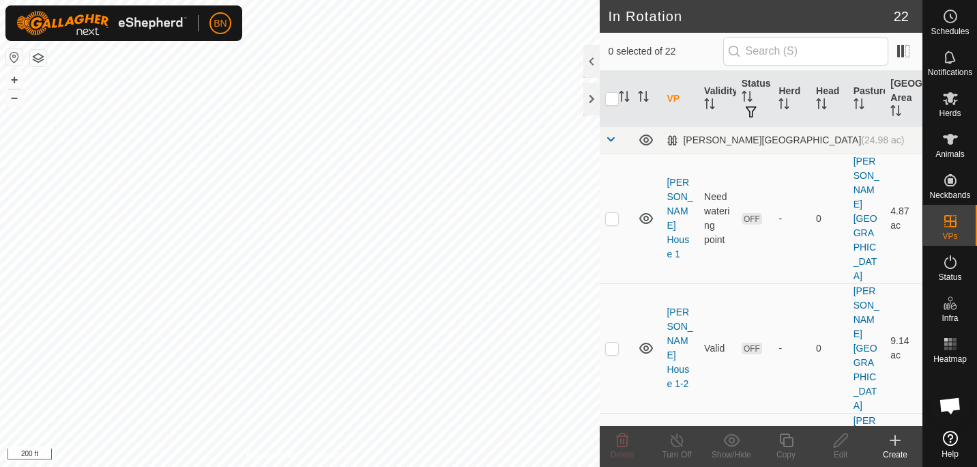
checkbox input "true"
click at [787, 446] on icon at bounding box center [786, 440] width 14 height 14
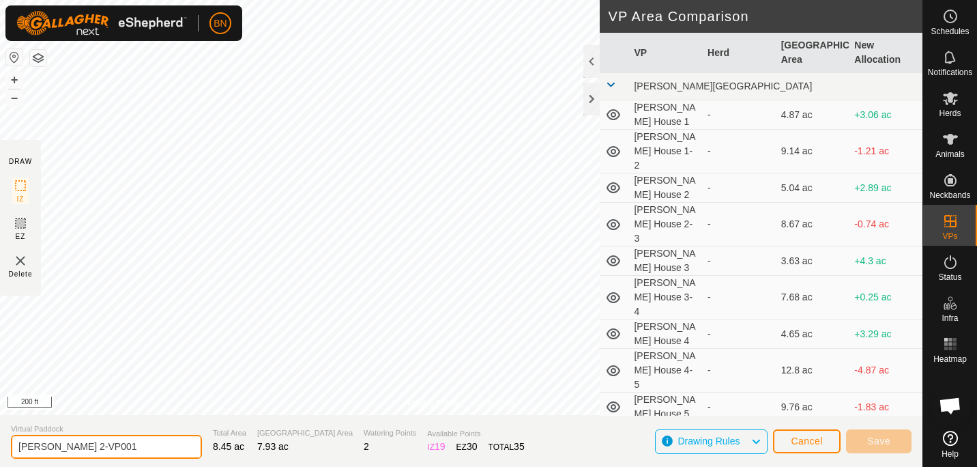
drag, startPoint x: 119, startPoint y: 448, endPoint x: 66, endPoint y: 442, distance: 53.6
click at [66, 442] on input "[PERSON_NAME] 2-VP001" at bounding box center [106, 447] width 191 height 24
click at [66, 442] on input "[PERSON_NAME] 2-3" at bounding box center [106, 447] width 191 height 24
type input "[PERSON_NAME] 2-3"
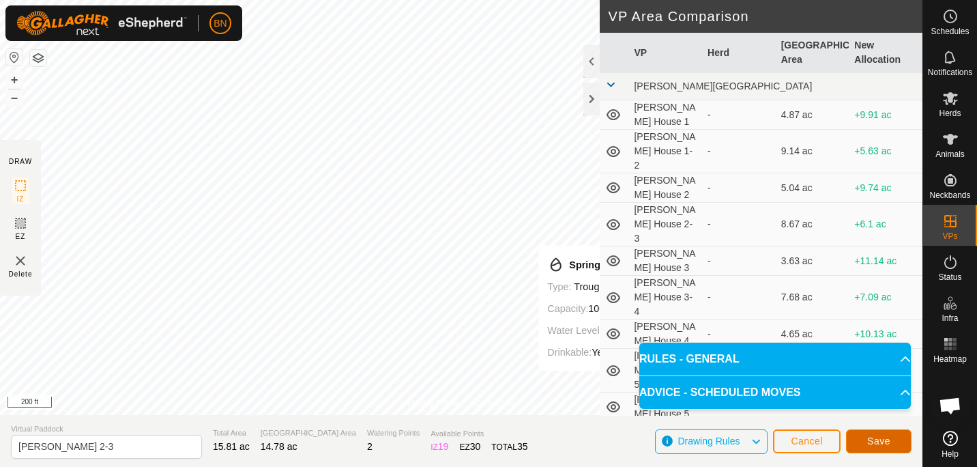
click at [880, 440] on span "Save" at bounding box center [878, 440] width 23 height 11
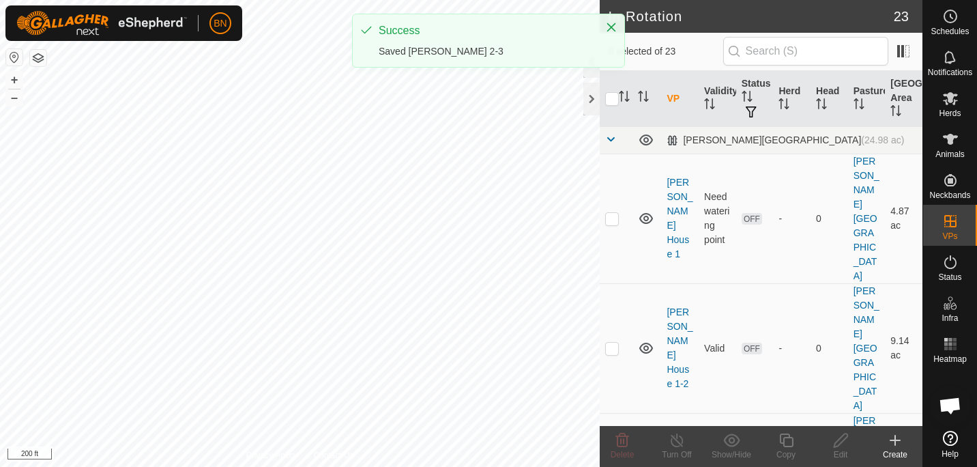
checkbox input "true"
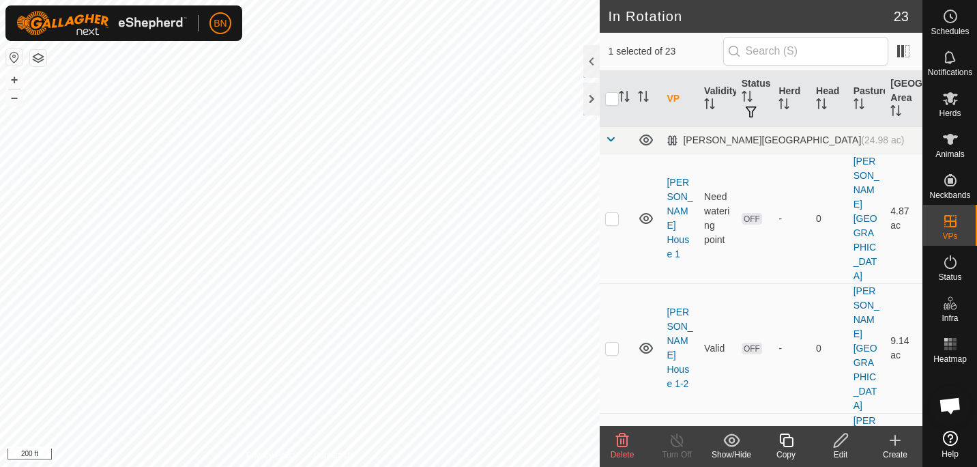
click at [788, 442] on icon at bounding box center [786, 440] width 17 height 16
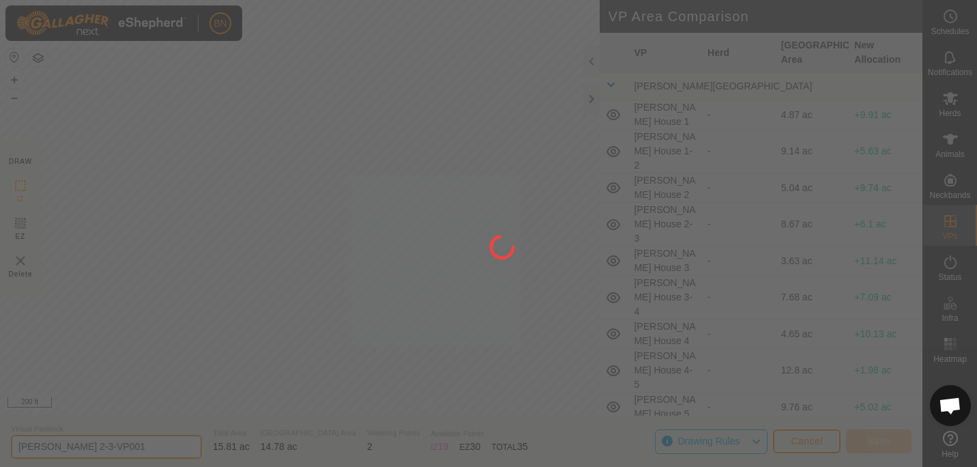
drag, startPoint x: 115, startPoint y: 443, endPoint x: 57, endPoint y: 446, distance: 57.4
click at [57, 446] on div "BN Schedules Notifications Herds Animals Neckbands VPs Status Infra Heatmap Hel…" at bounding box center [488, 233] width 977 height 467
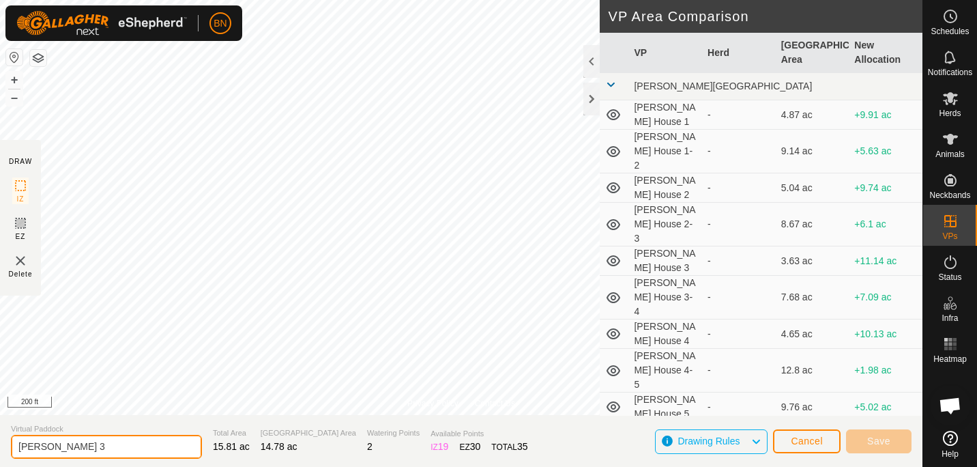
type input "[PERSON_NAME] 3"
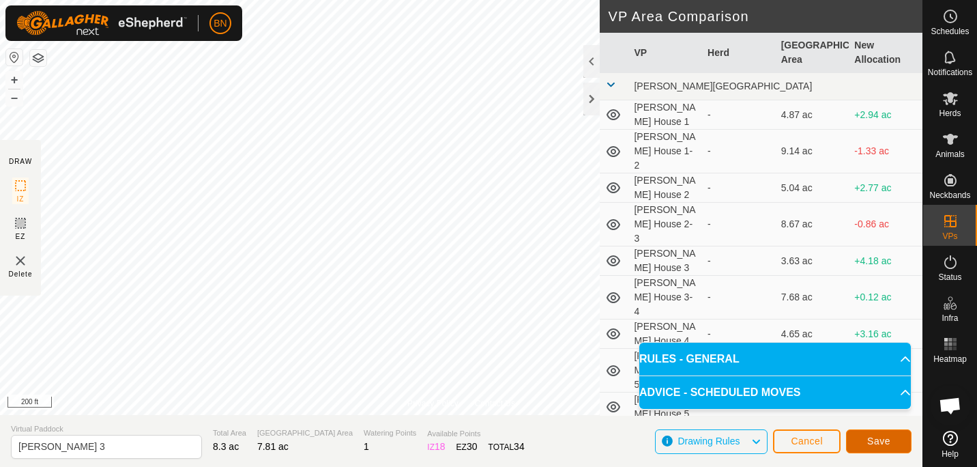
click at [895, 438] on button "Save" at bounding box center [879, 441] width 66 height 24
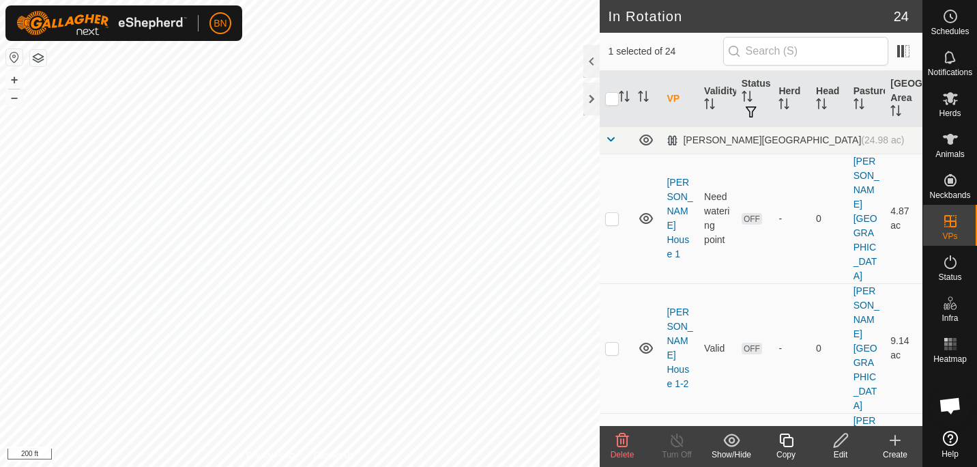
checkbox input "true"
click at [796, 437] on copy-svg-icon at bounding box center [786, 440] width 55 height 16
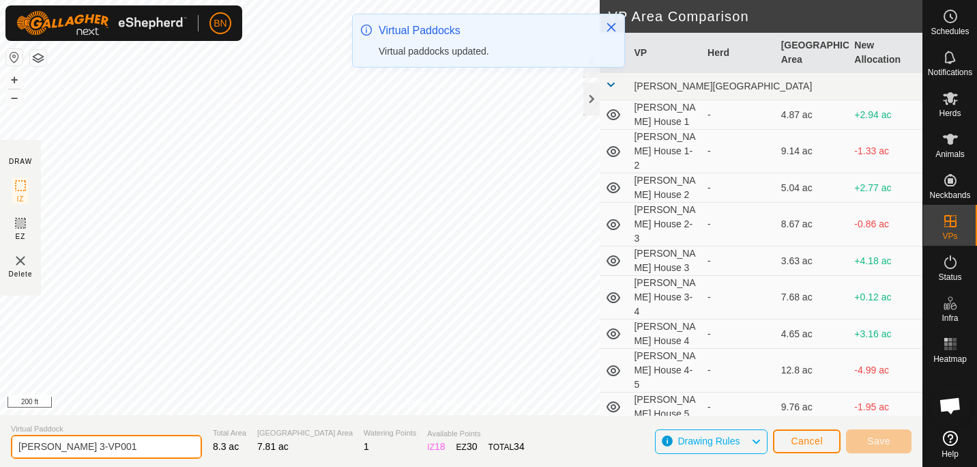
click at [119, 448] on input "[PERSON_NAME] 3-VP001" at bounding box center [106, 447] width 191 height 24
drag, startPoint x: 119, startPoint y: 448, endPoint x: 90, endPoint y: 445, distance: 28.8
click at [90, 445] on input "[PERSON_NAME] 3-VP001" at bounding box center [106, 447] width 191 height 24
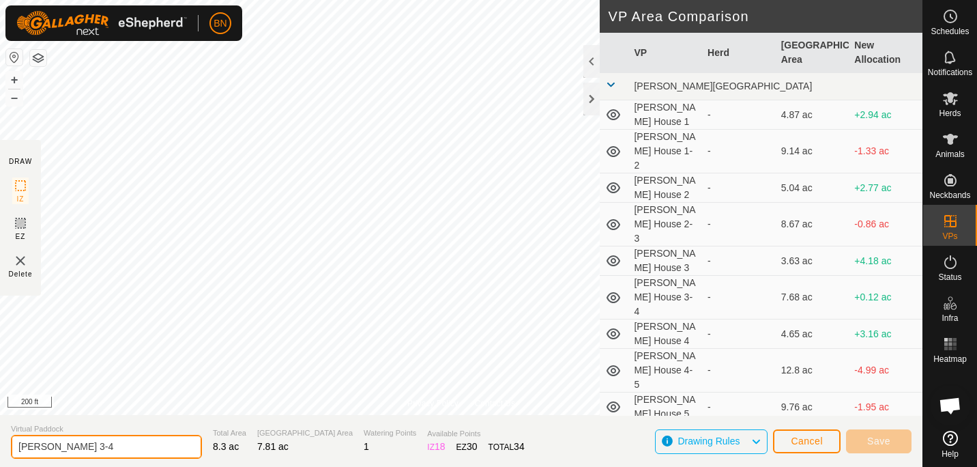
type input "[PERSON_NAME] 3-4"
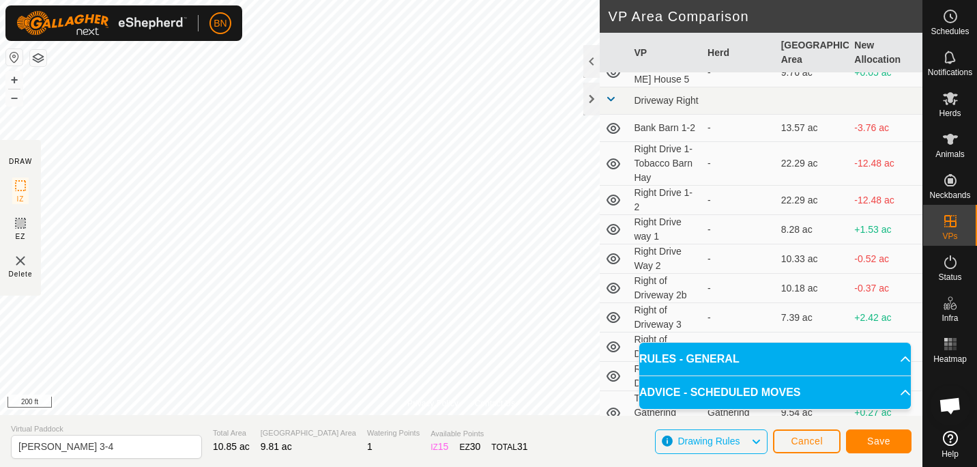
scroll to position [433, 0]
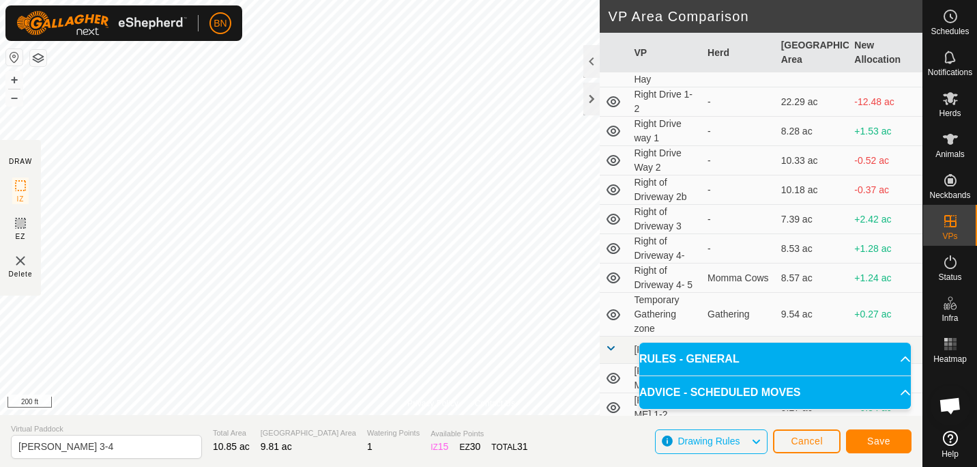
click at [899, 358] on p-accordion-header "RULES - GENERAL" at bounding box center [776, 359] width 272 height 33
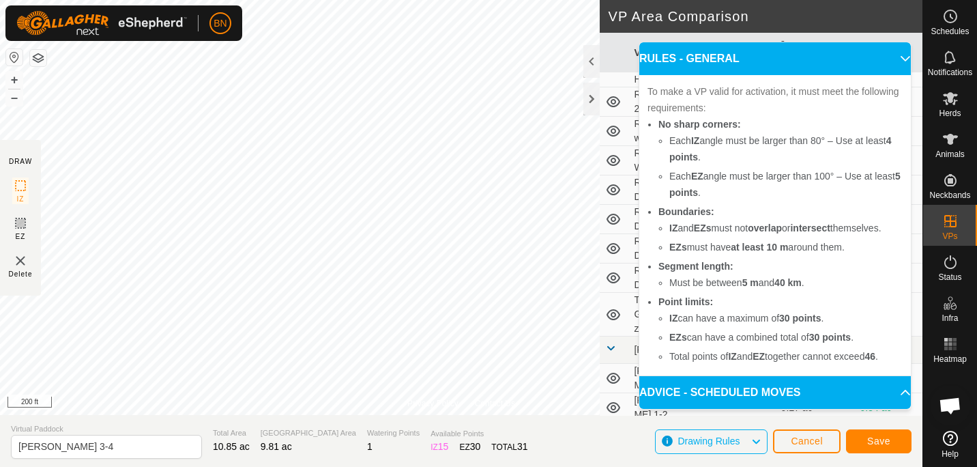
click at [901, 60] on p-accordion-header "RULES - GENERAL" at bounding box center [776, 58] width 272 height 33
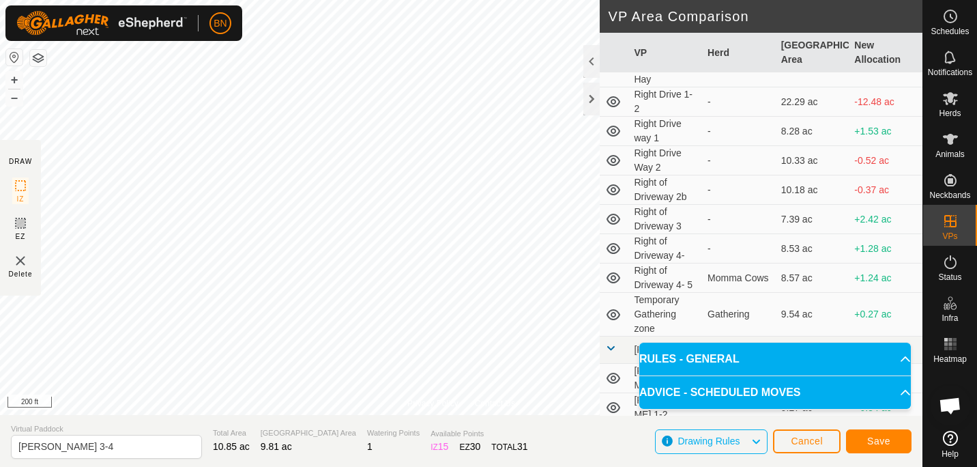
drag, startPoint x: 728, startPoint y: 362, endPoint x: 760, endPoint y: 378, distance: 35.7
click at [760, 378] on p-accordion "RULES - GENERAL To make a VP valid for activation, it must meet the following r…" at bounding box center [776, 376] width 272 height 67
click at [809, 446] on span "Cancel" at bounding box center [807, 440] width 32 height 11
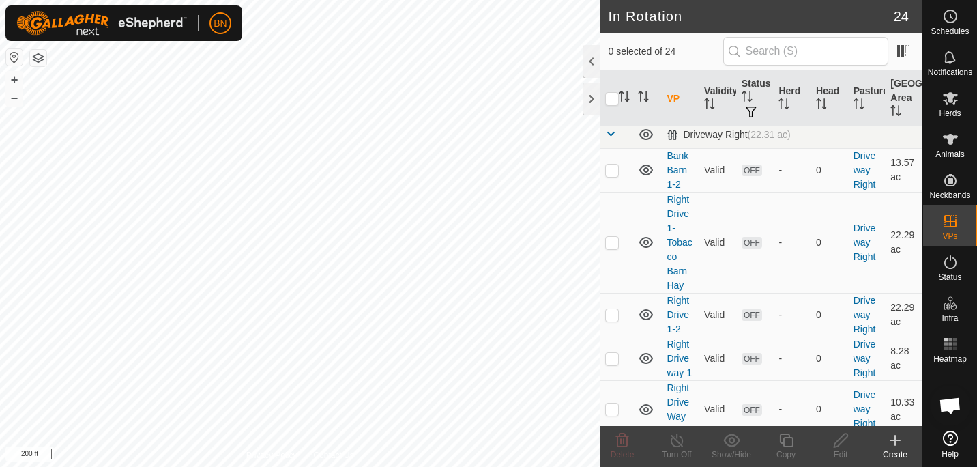
scroll to position [1232, 0]
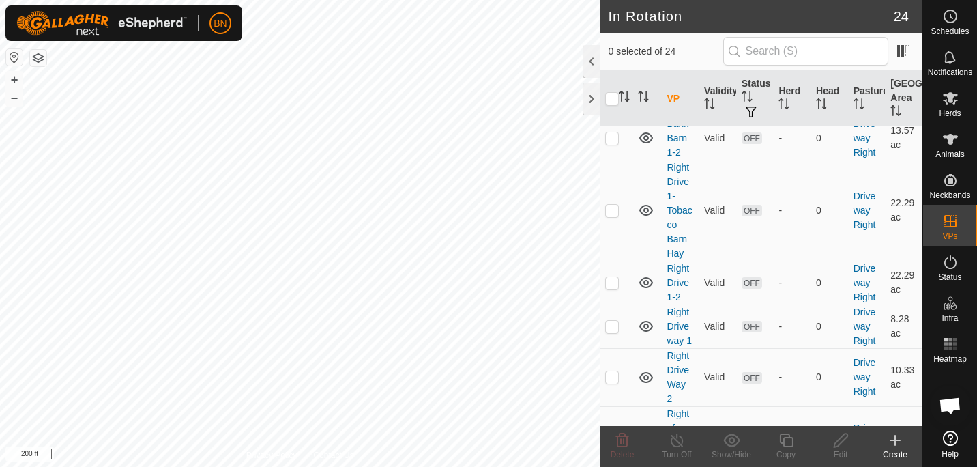
checkbox input "true"
click at [795, 455] on div "Copy" at bounding box center [786, 454] width 55 height 12
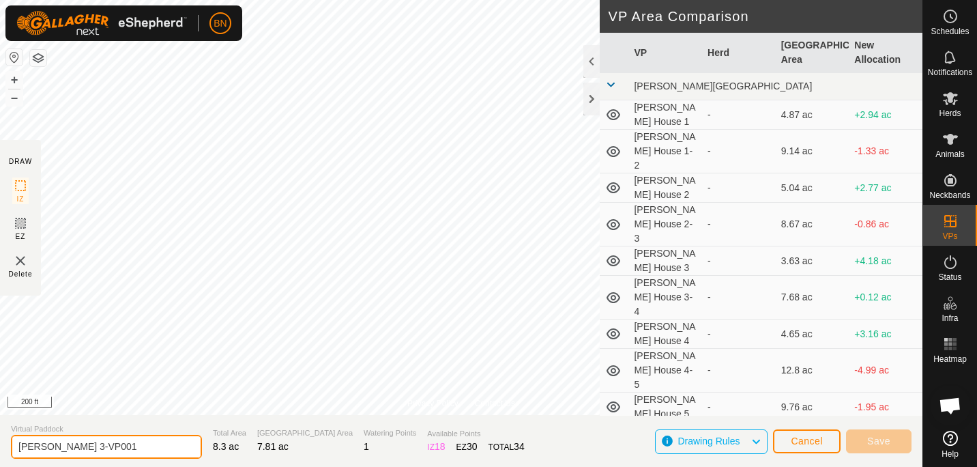
click at [91, 447] on input "[PERSON_NAME] 3-VP001" at bounding box center [106, 447] width 191 height 24
type input "[PERSON_NAME] 3-4"
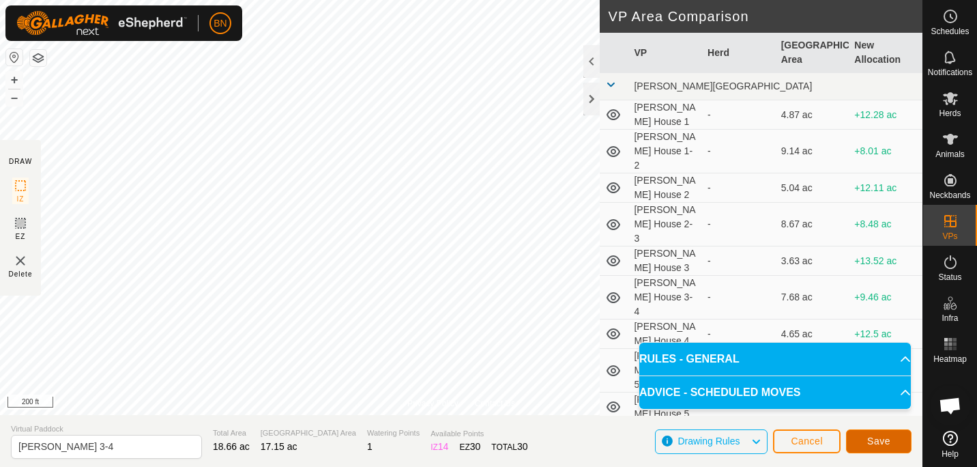
click at [872, 449] on button "Save" at bounding box center [879, 441] width 66 height 24
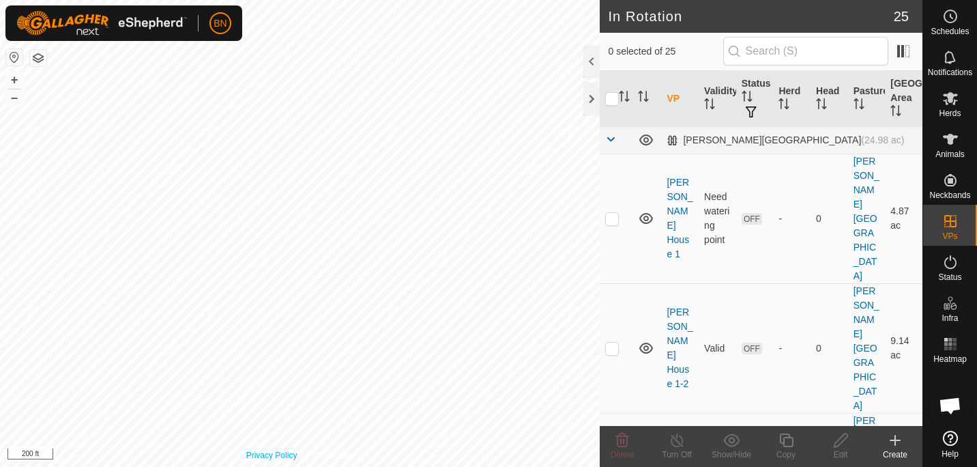
checkbox input "true"
click at [786, 438] on icon at bounding box center [786, 440] width 14 height 14
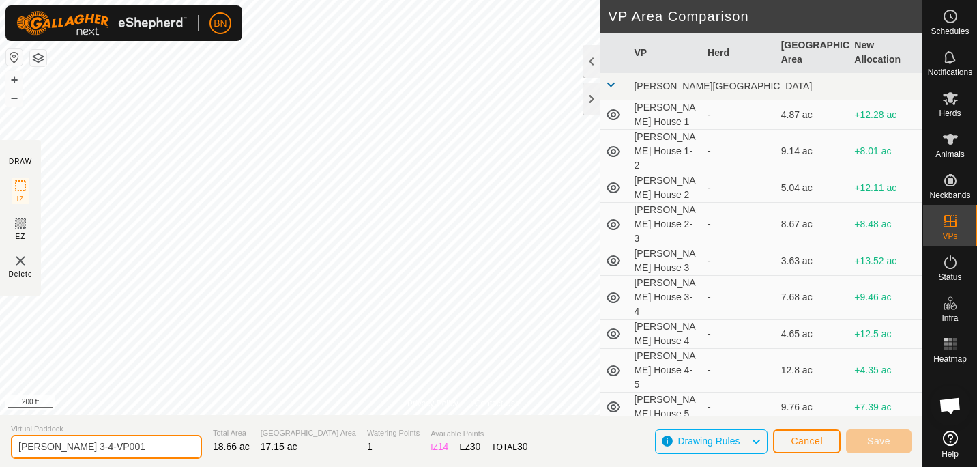
drag, startPoint x: 106, startPoint y: 451, endPoint x: 59, endPoint y: 448, distance: 47.2
click at [59, 448] on input "[PERSON_NAME] 3-4-VP001" at bounding box center [106, 447] width 191 height 24
type input "[PERSON_NAME] 4"
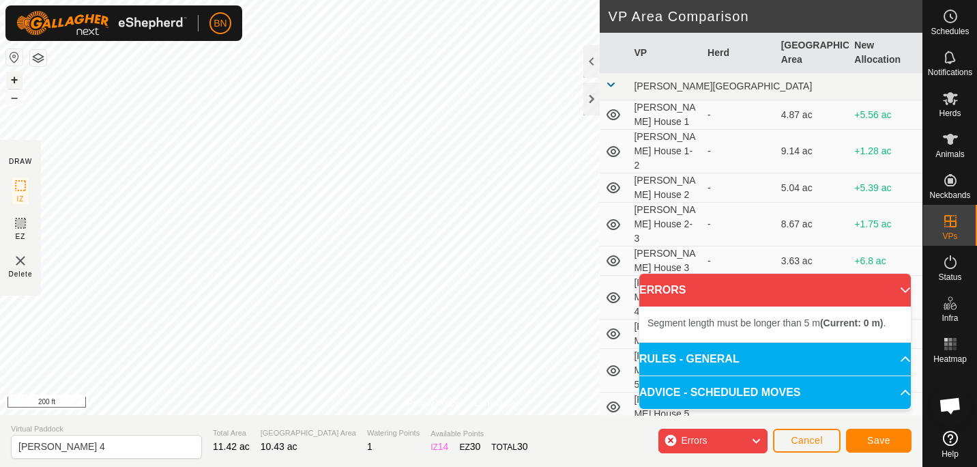
click at [16, 75] on button "+" at bounding box center [14, 80] width 16 height 16
click at [428, 429] on div "Privacy Policy Contact Us Status: OFF Type: Inclusion Zone + – ⇧ i 100 ft DRAW …" at bounding box center [461, 233] width 923 height 467
click at [11, 81] on button "+" at bounding box center [14, 80] width 16 height 16
click at [332, 0] on html "BN Schedules Notifications Herds Animals Neckbands VPs Status Infra Heatmap Hel…" at bounding box center [488, 233] width 977 height 467
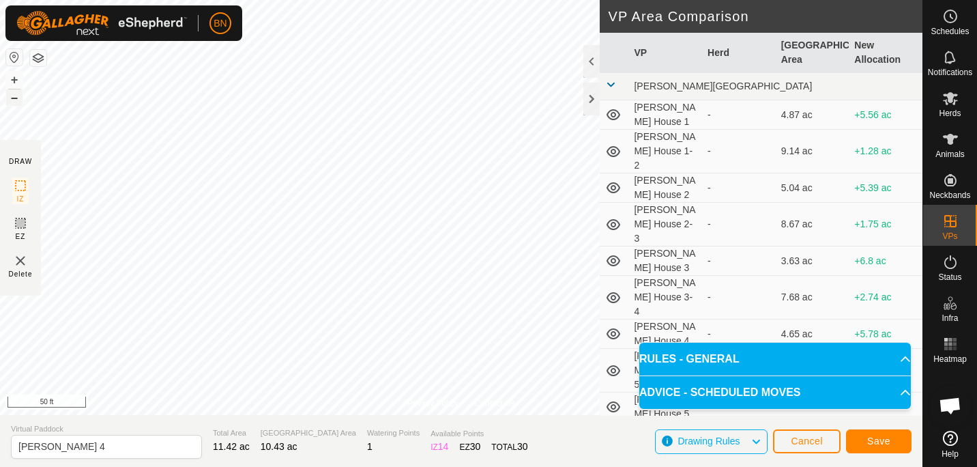
click at [12, 95] on button "–" at bounding box center [14, 97] width 16 height 16
click at [9, 76] on button "+" at bounding box center [14, 80] width 16 height 16
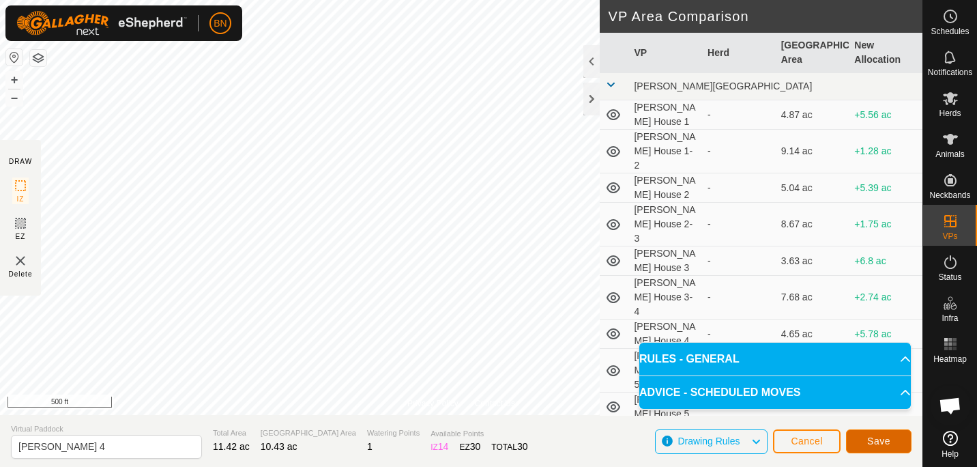
click at [880, 446] on span "Save" at bounding box center [878, 440] width 23 height 11
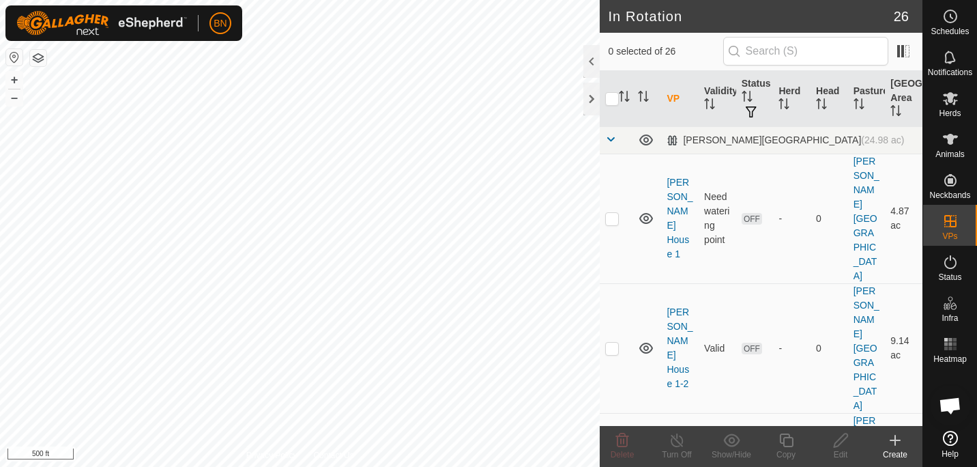
checkbox input "true"
click at [784, 444] on icon at bounding box center [786, 440] width 14 height 14
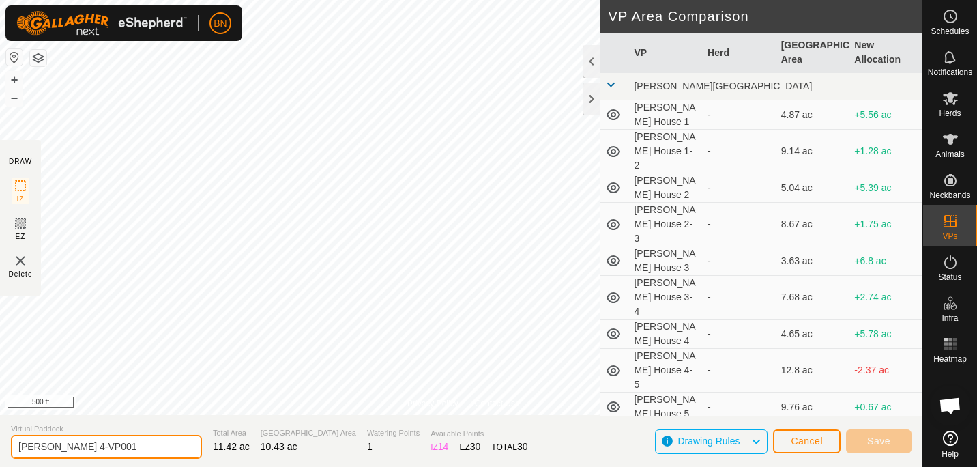
drag, startPoint x: 114, startPoint y: 448, endPoint x: 65, endPoint y: 448, distance: 49.1
click at [65, 448] on input "[PERSON_NAME] 4-VP001" at bounding box center [106, 447] width 191 height 24
type input "[PERSON_NAME] 4-5"
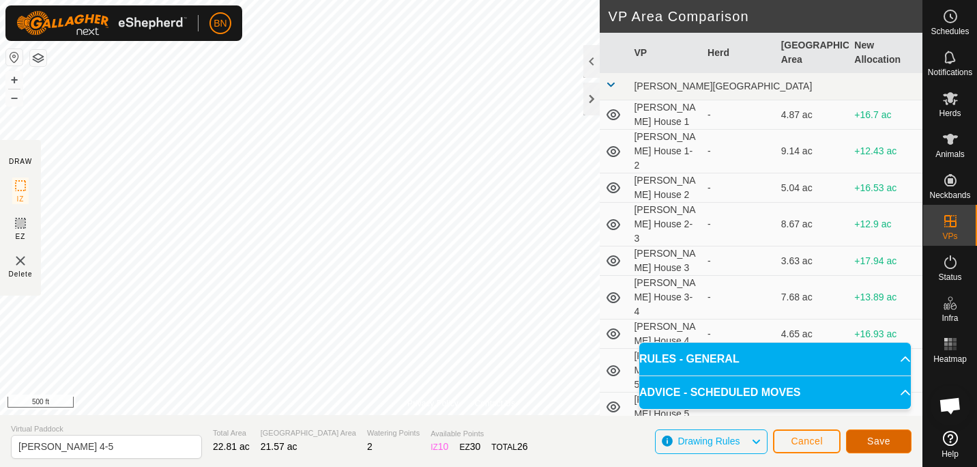
click at [874, 439] on span "Save" at bounding box center [878, 440] width 23 height 11
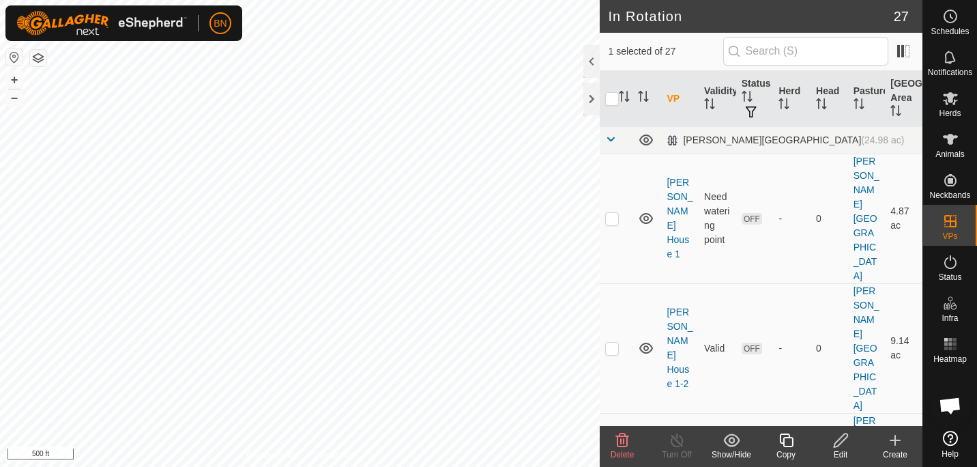
checkbox input "false"
checkbox input "true"
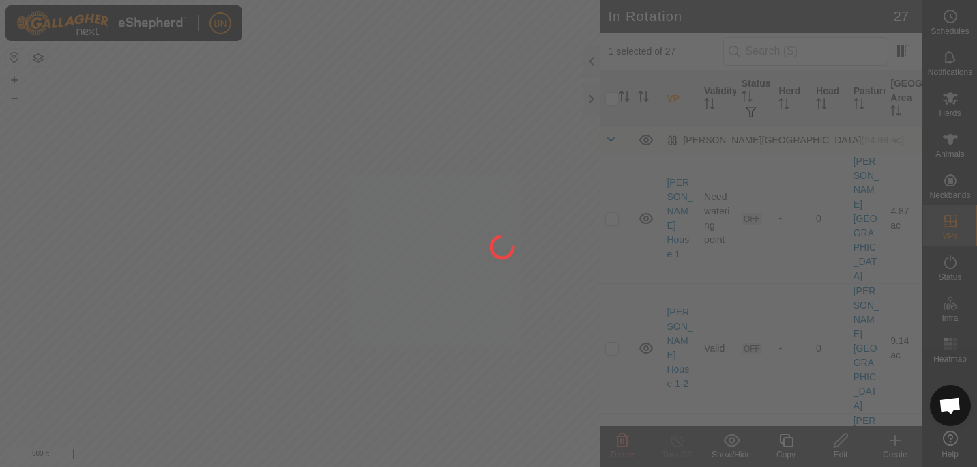
click at [780, 449] on div at bounding box center [488, 233] width 977 height 467
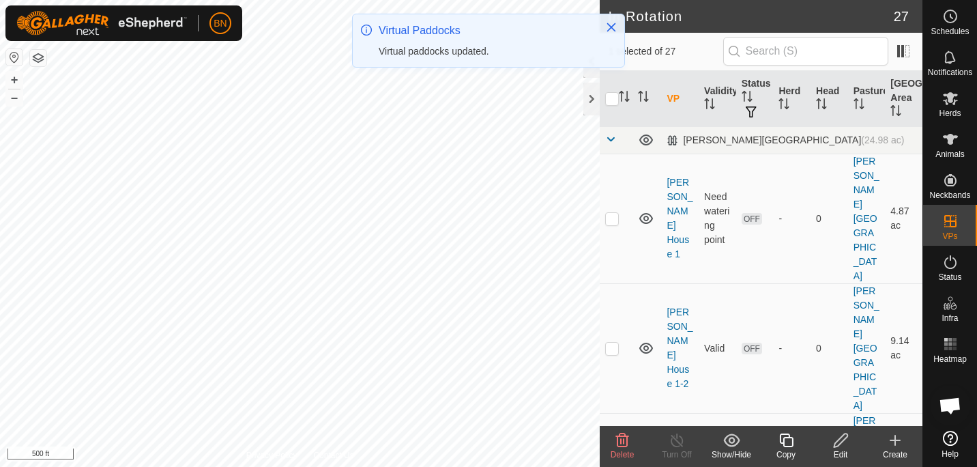
click at [780, 449] on div "Copy" at bounding box center [786, 454] width 55 height 12
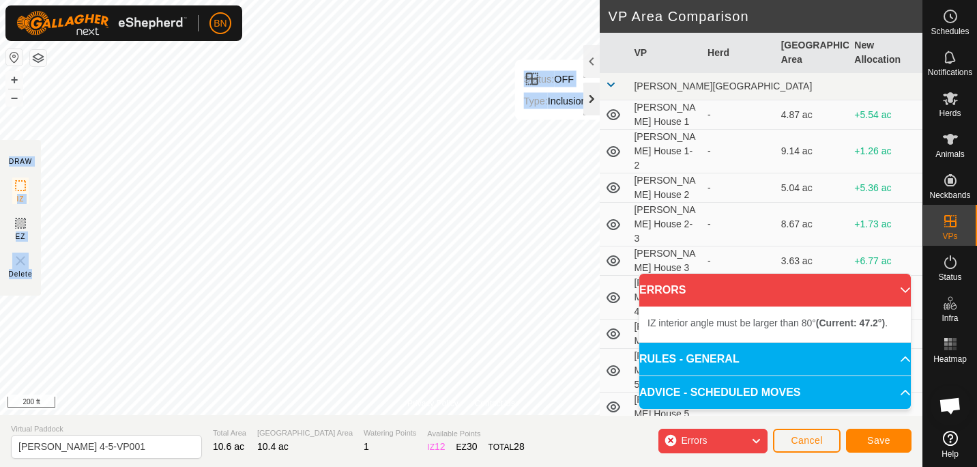
click at [558, 129] on div "Privacy Policy Contact Us Status: OFF Type: Inclusion Zone + – ⇧ i 200 ft DRAW …" at bounding box center [461, 233] width 923 height 467
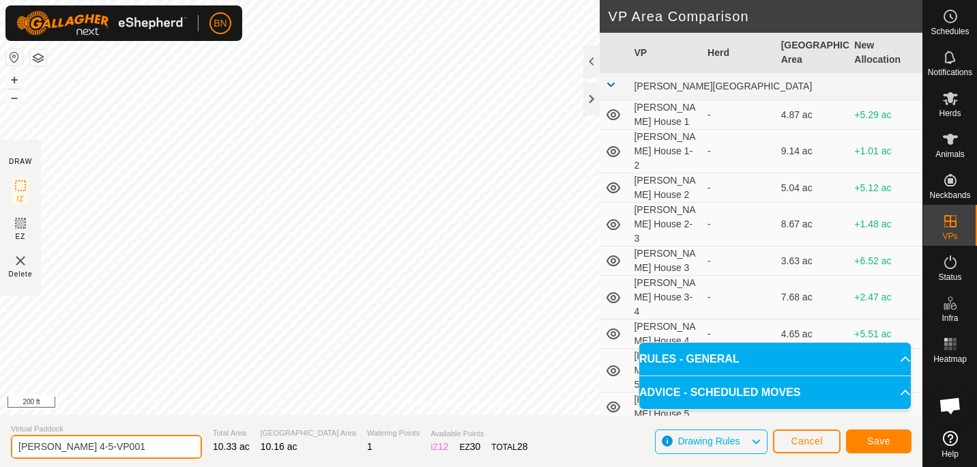
drag, startPoint x: 123, startPoint y: 446, endPoint x: 58, endPoint y: 453, distance: 65.2
click at [58, 453] on input "[PERSON_NAME] 4-5-VP001" at bounding box center [106, 447] width 191 height 24
type input "[PERSON_NAME] 5"
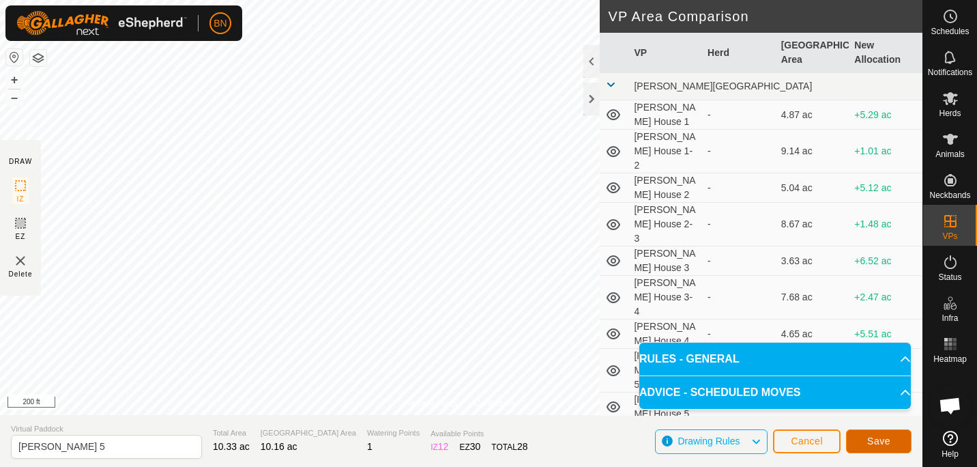
click at [876, 443] on span "Save" at bounding box center [878, 440] width 23 height 11
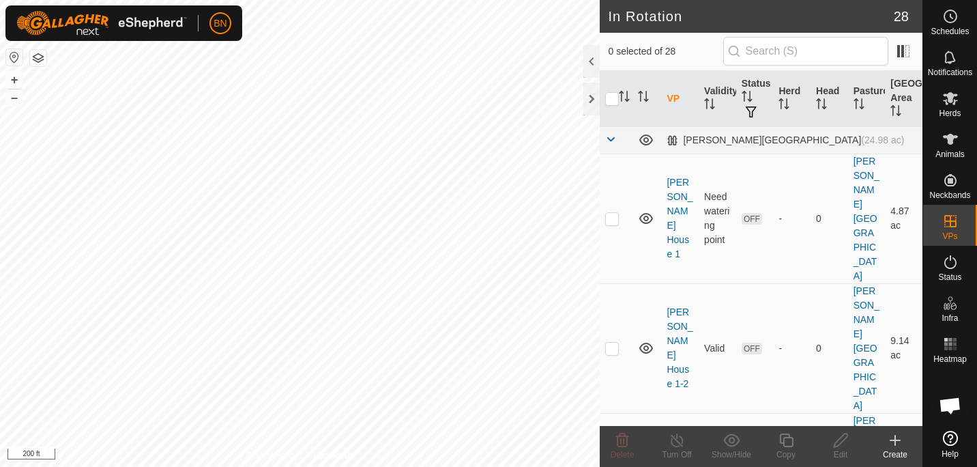
checkbox input "true"
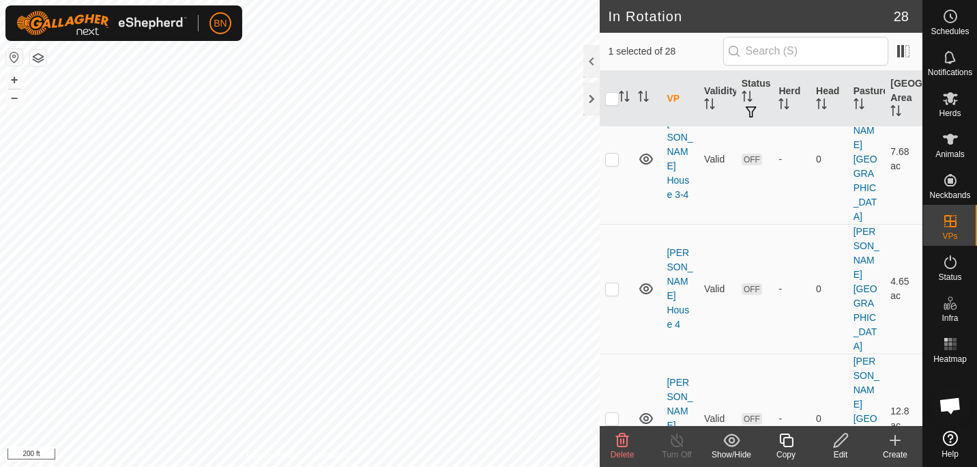
scroll to position [1464, 0]
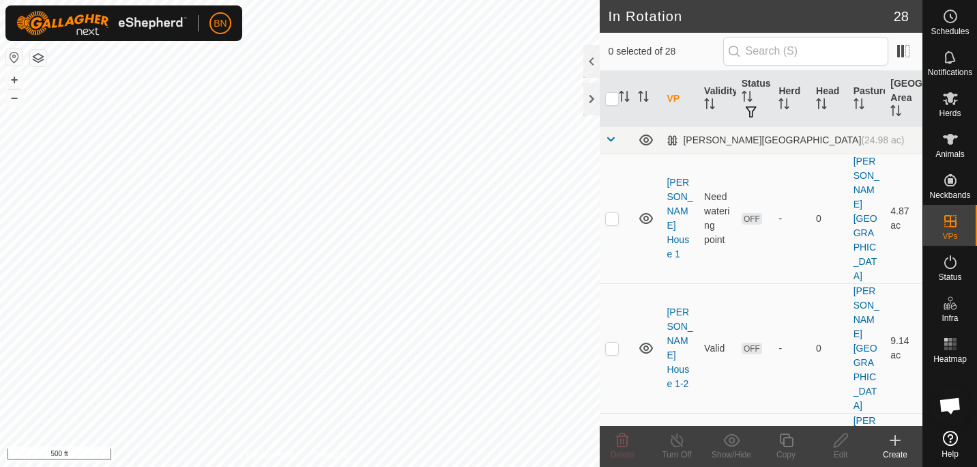
scroll to position [683, 0]
click at [523, 0] on html "BN Schedules Notifications Herds Animals Neckbands VPs Status Infra Heatmap Hel…" at bounding box center [488, 233] width 977 height 467
click at [635, 66] on div "In Rotation 28 0 selected of 28 VP Validity Status Herd Head Pasture Grazing Ar…" at bounding box center [461, 233] width 923 height 467
